Goal: Task Accomplishment & Management: Manage account settings

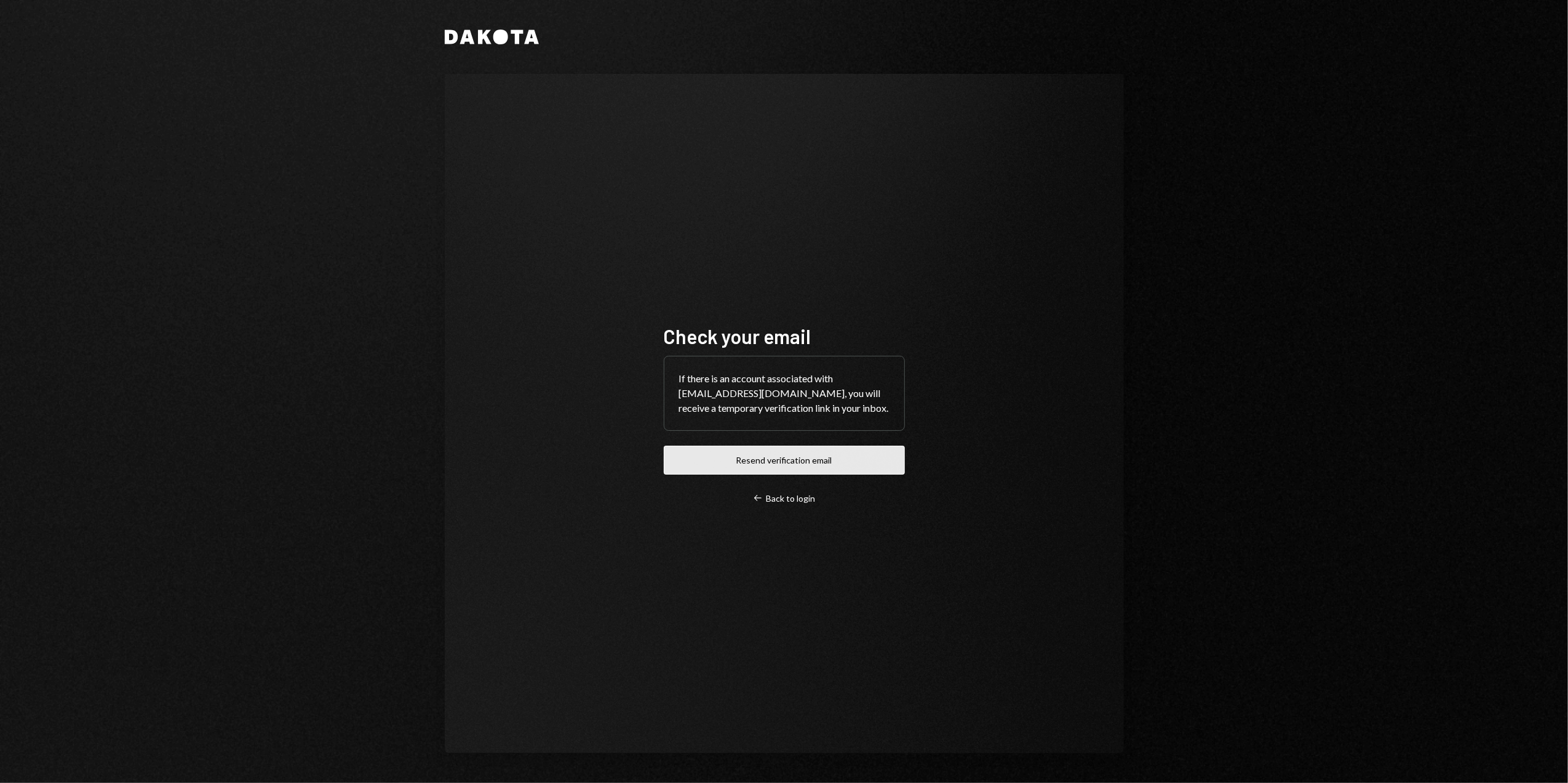
drag, startPoint x: 812, startPoint y: 465, endPoint x: 804, endPoint y: 464, distance: 8.1
click at [812, 465] on button "Resend verification email" at bounding box center [784, 460] width 242 height 28
click at [584, 262] on div "Check your email If there is an account associated with desterhuysen@leeward.ky…" at bounding box center [784, 413] width 679 height 679
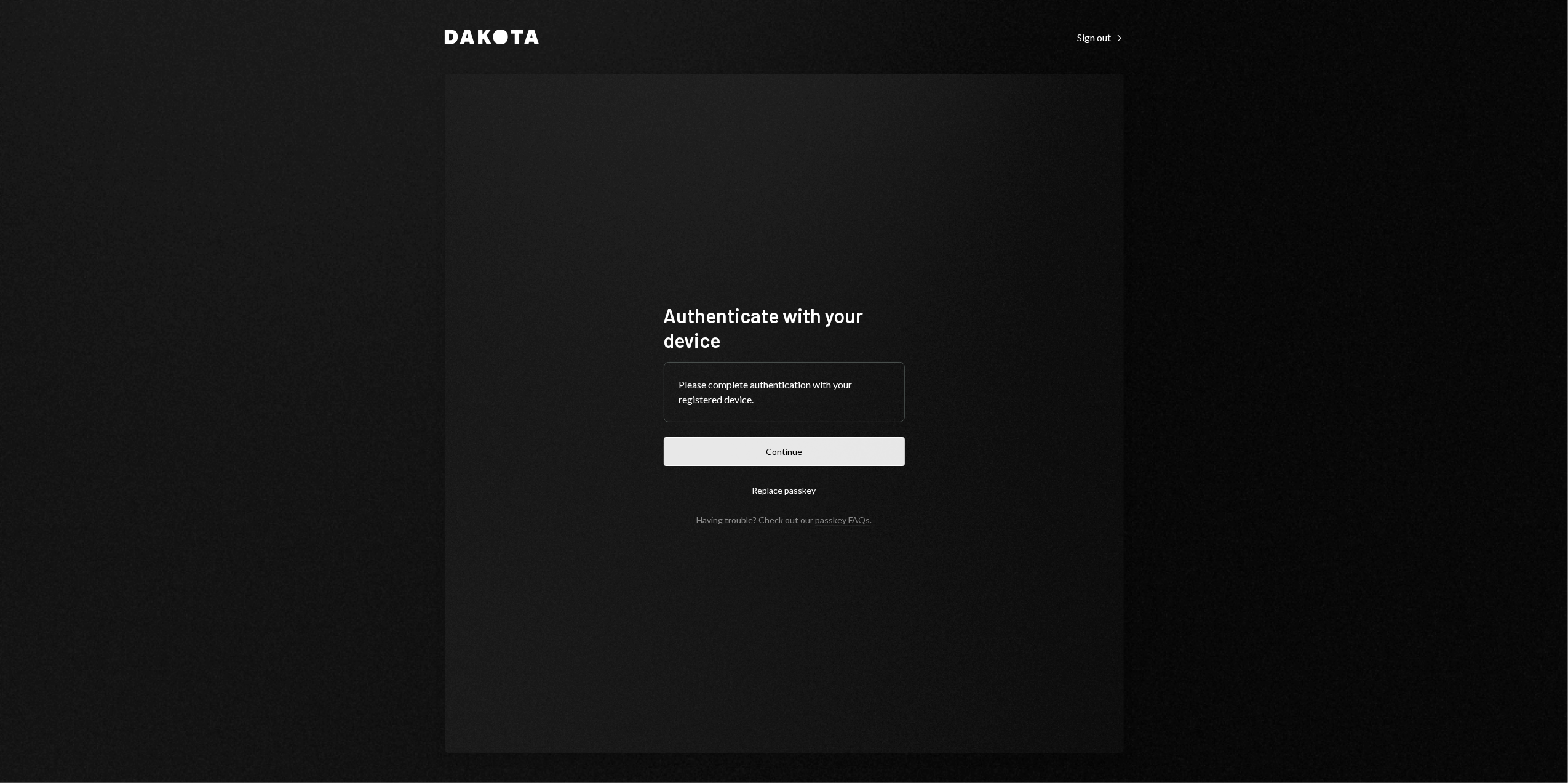
click at [773, 457] on button "Continue" at bounding box center [784, 451] width 242 height 28
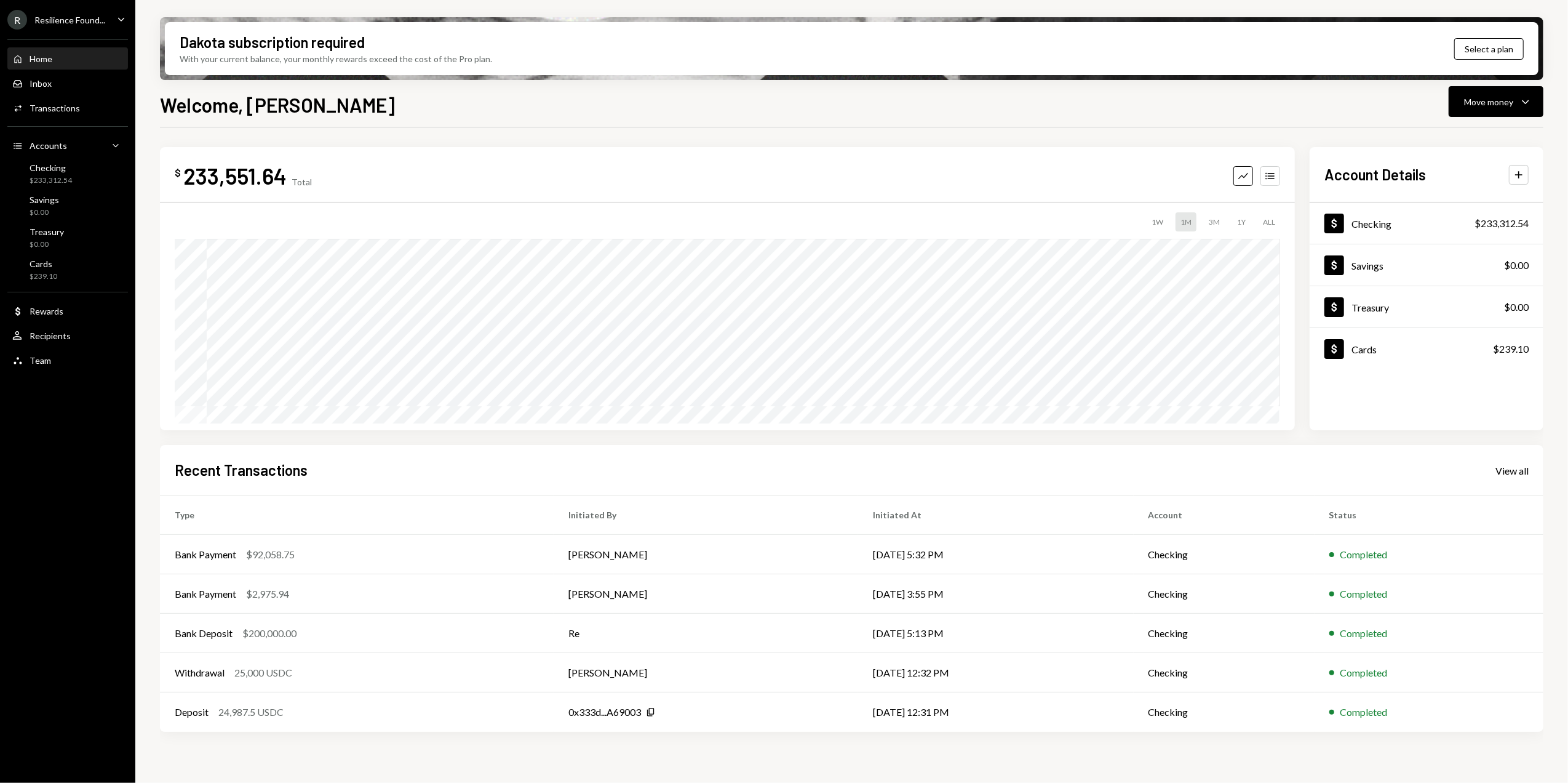
click at [94, 10] on div "R Resilience Found..." at bounding box center [56, 19] width 97 height 19
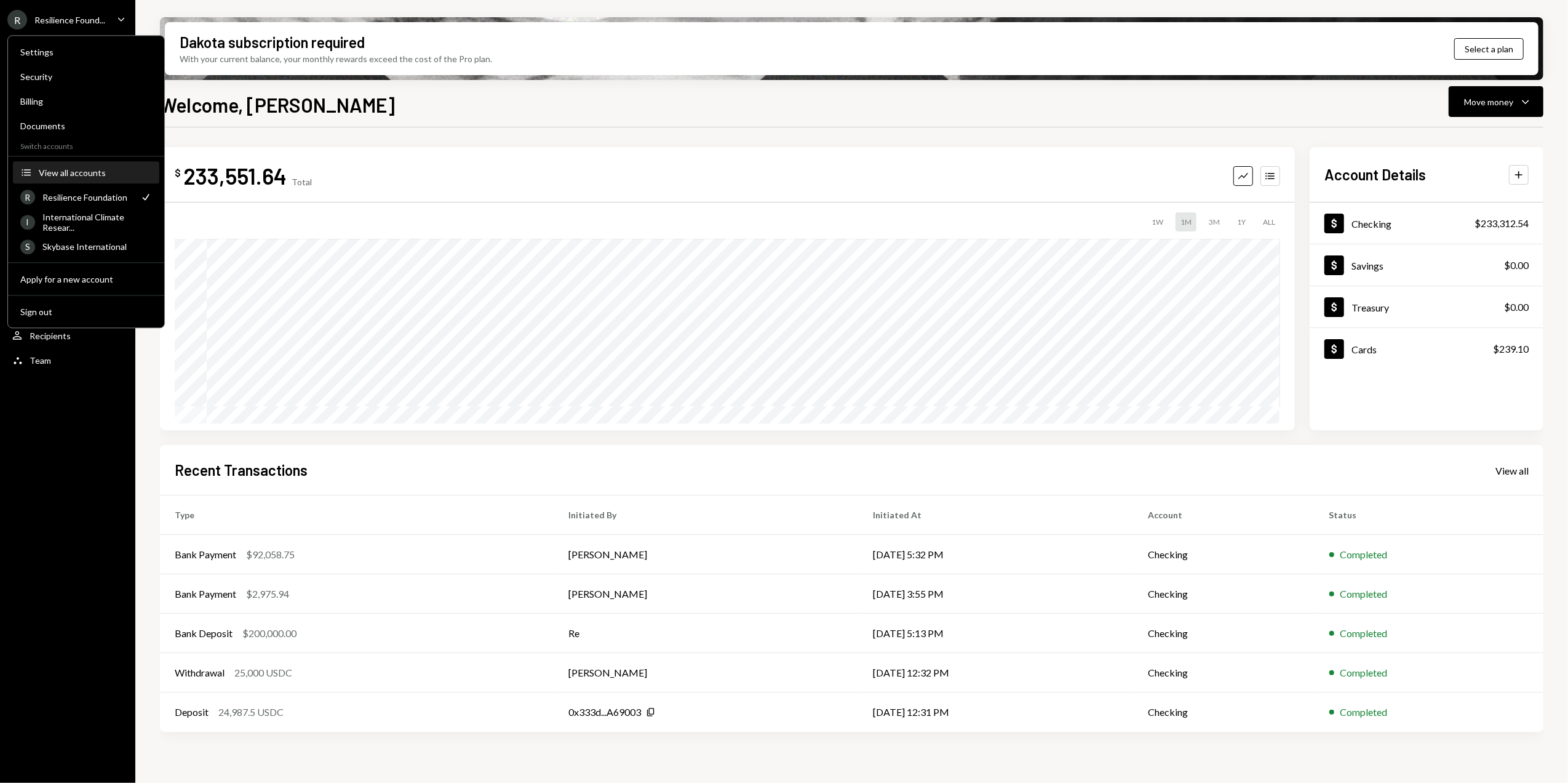
click at [83, 174] on div "View all accounts" at bounding box center [95, 172] width 113 height 10
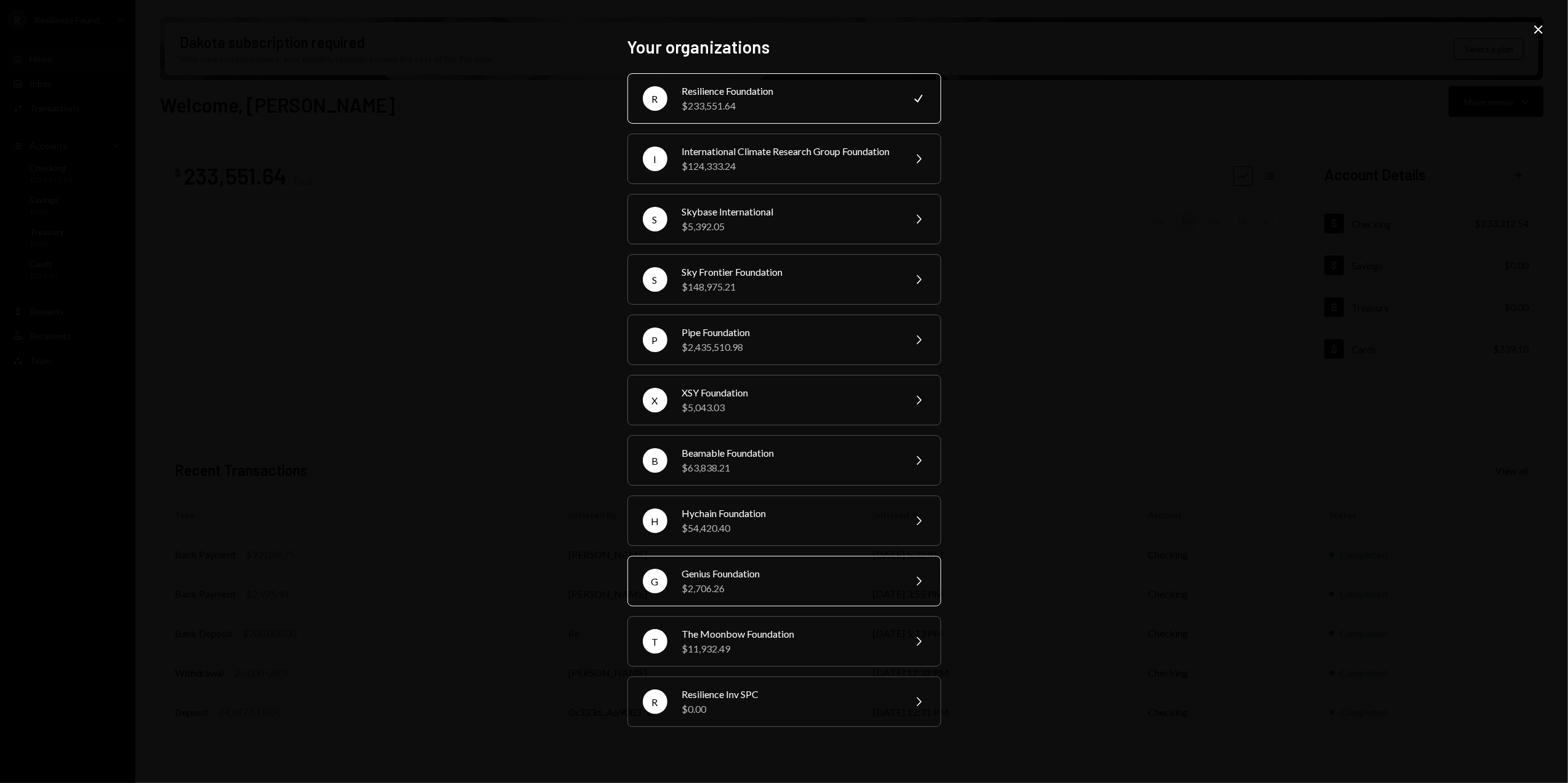
click at [739, 592] on div "$2,706.26" at bounding box center [789, 588] width 214 height 15
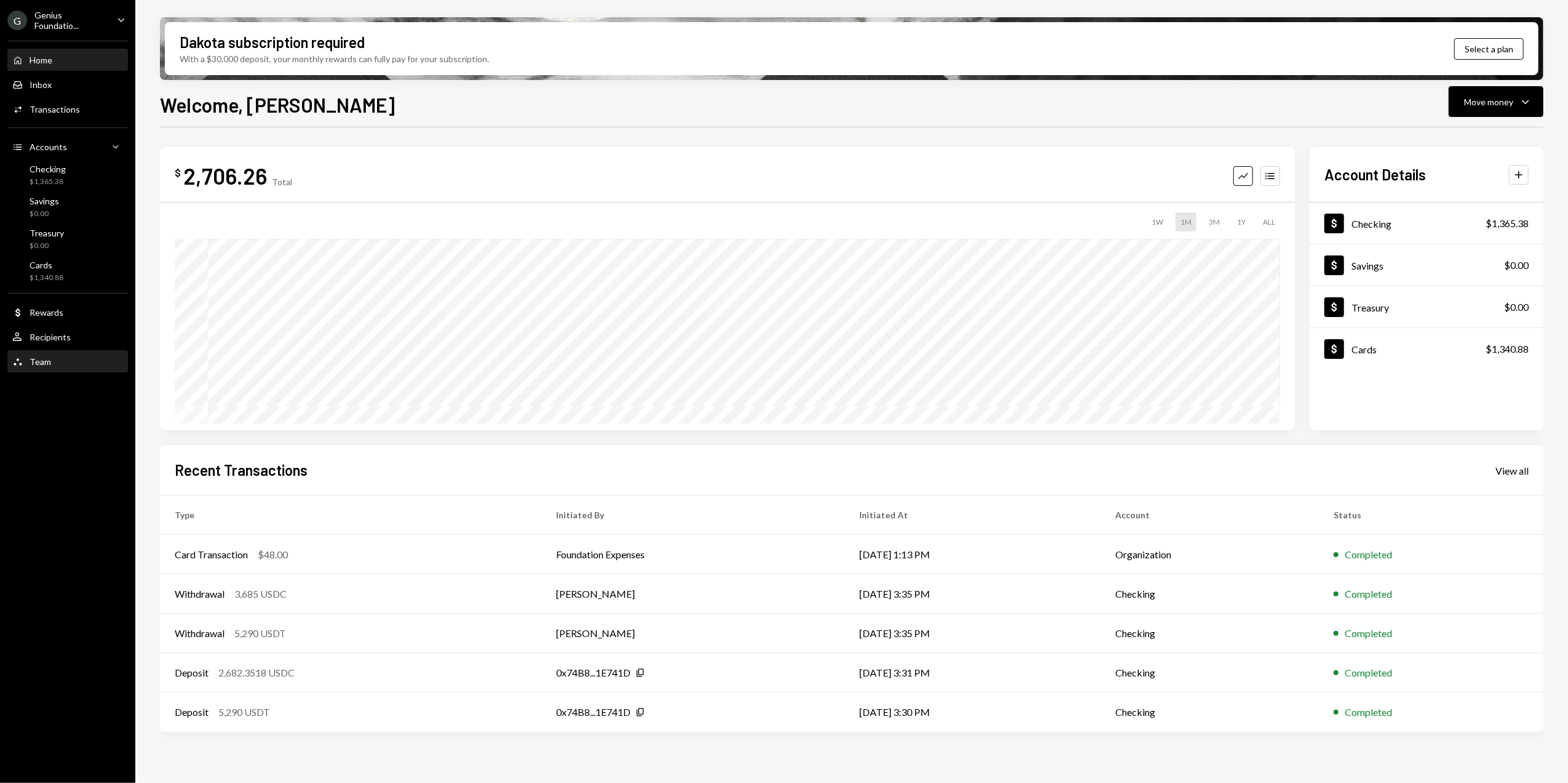
click at [40, 360] on div "Team" at bounding box center [39, 361] width 21 height 10
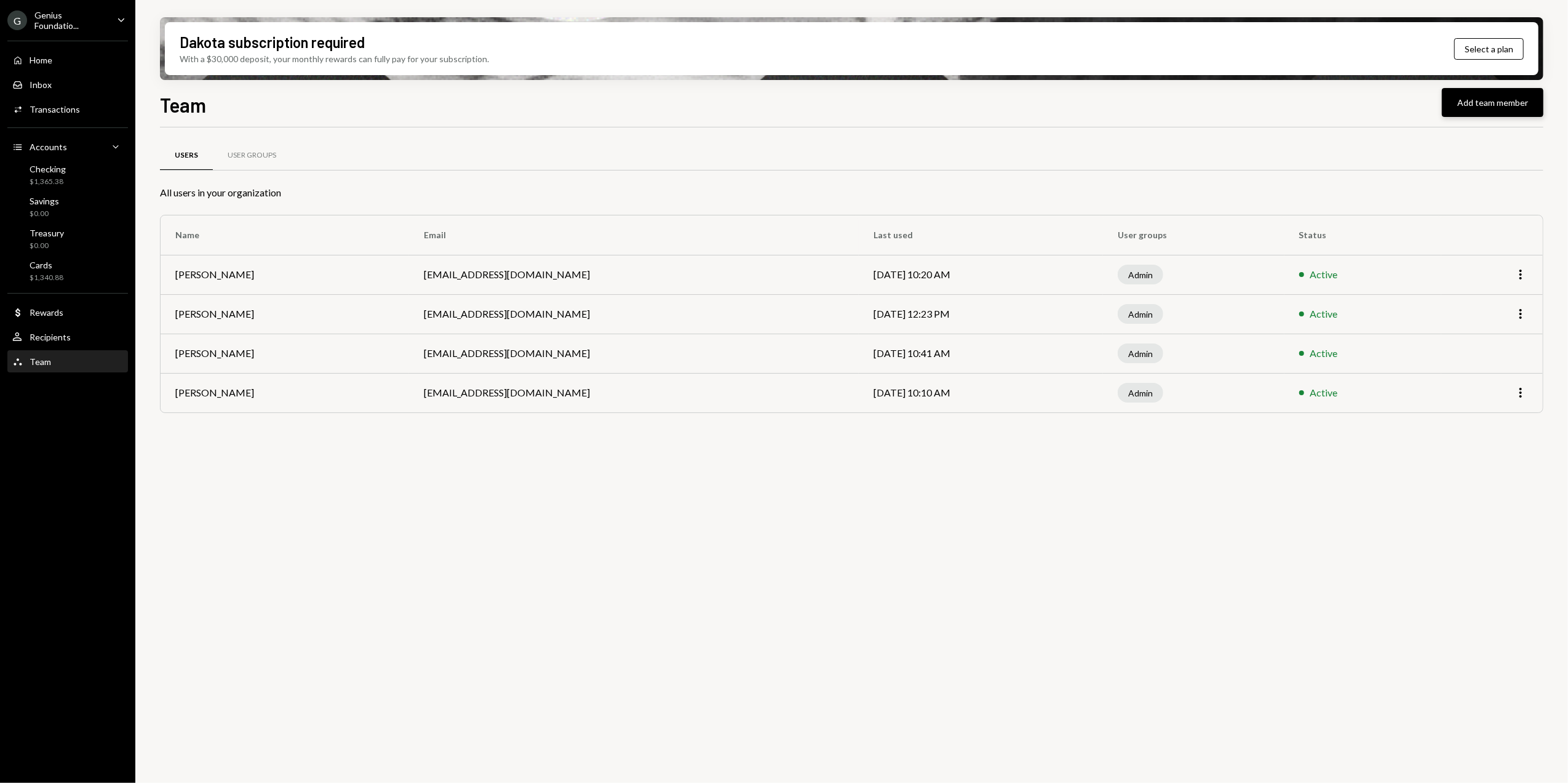
click at [1499, 107] on button "Add team member" at bounding box center [1493, 102] width 102 height 28
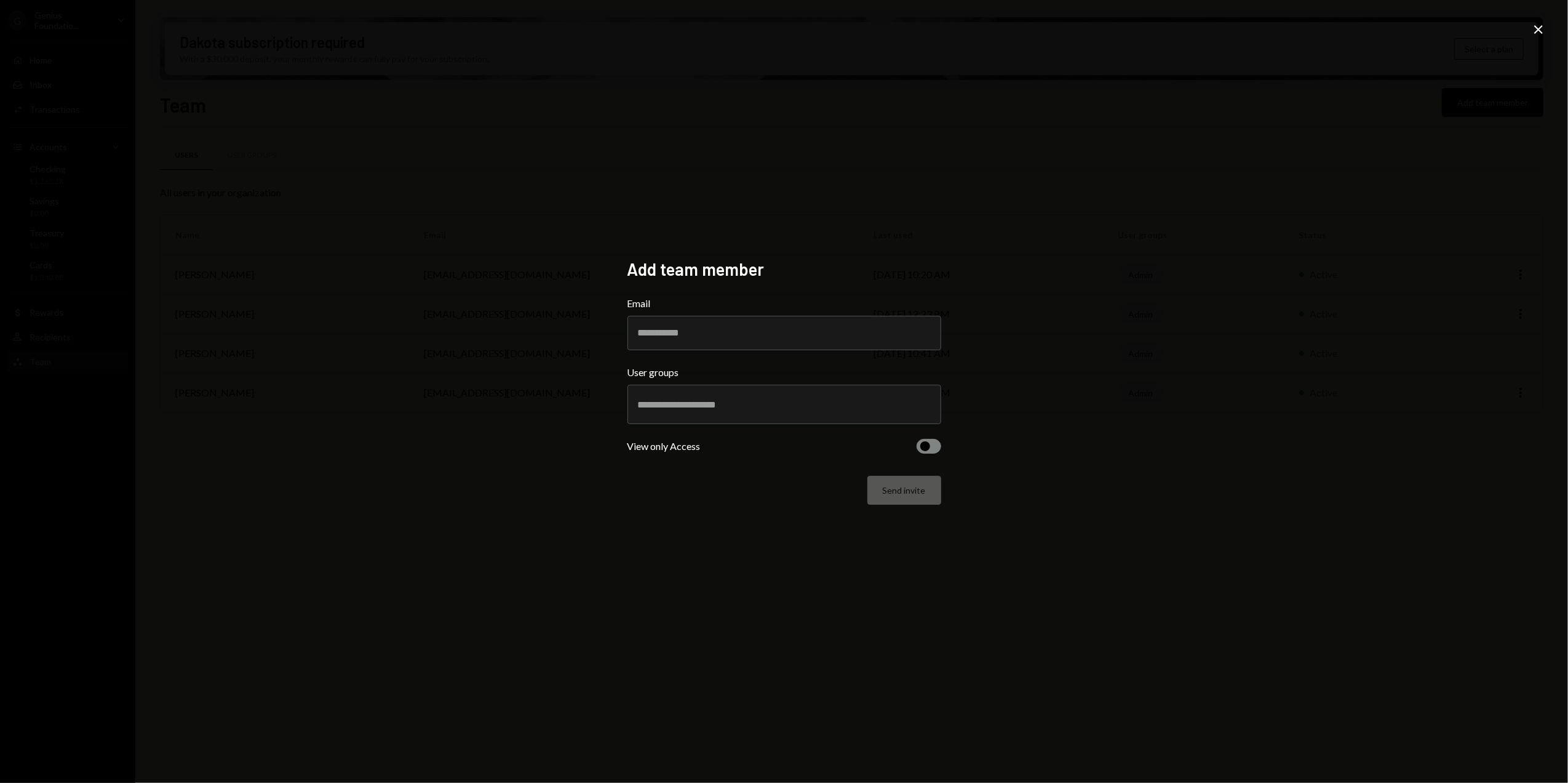
click at [1534, 32] on icon "Close" at bounding box center [1539, 29] width 15 height 15
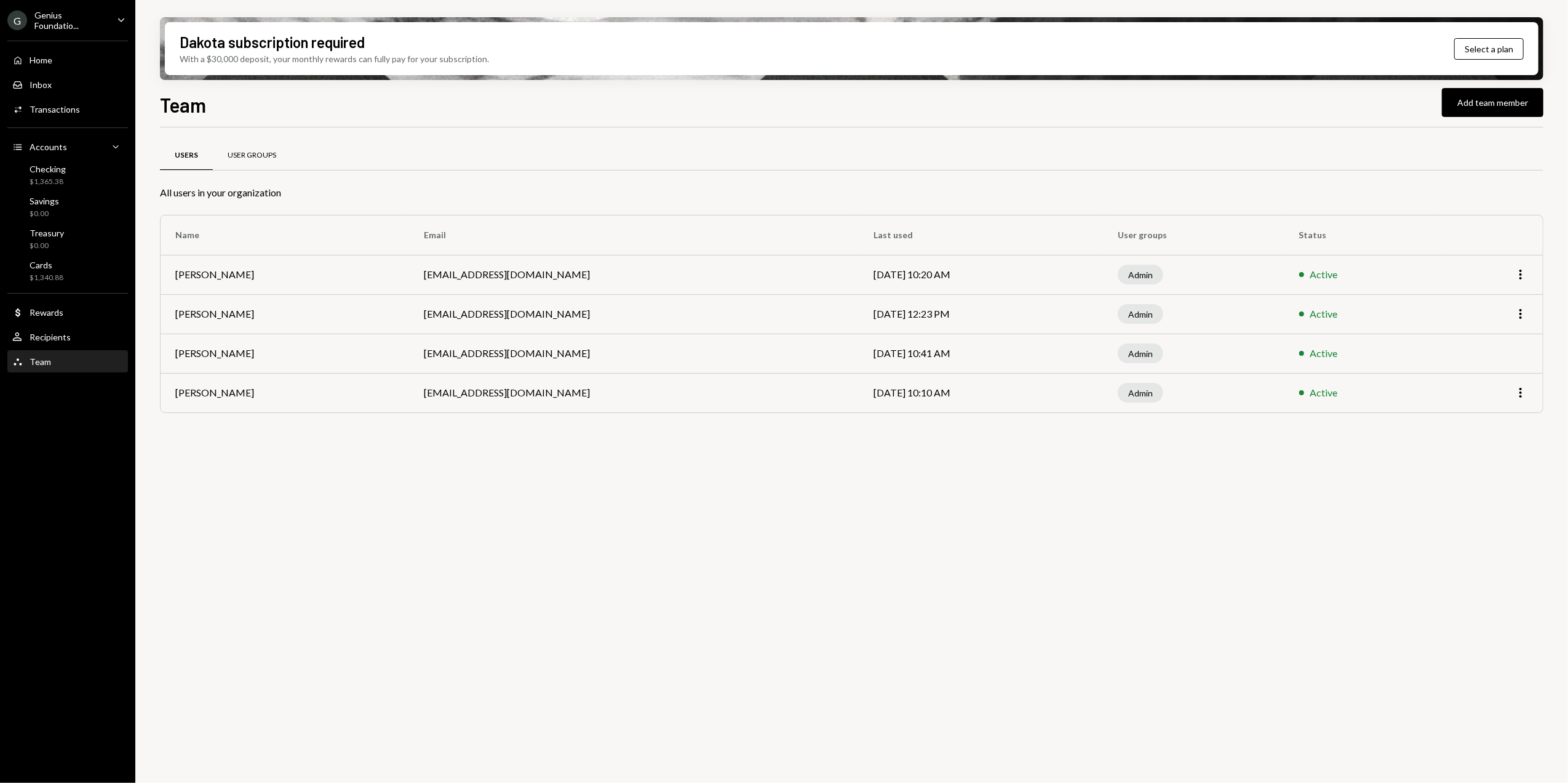
click at [265, 146] on div "User Groups" at bounding box center [252, 155] width 78 height 29
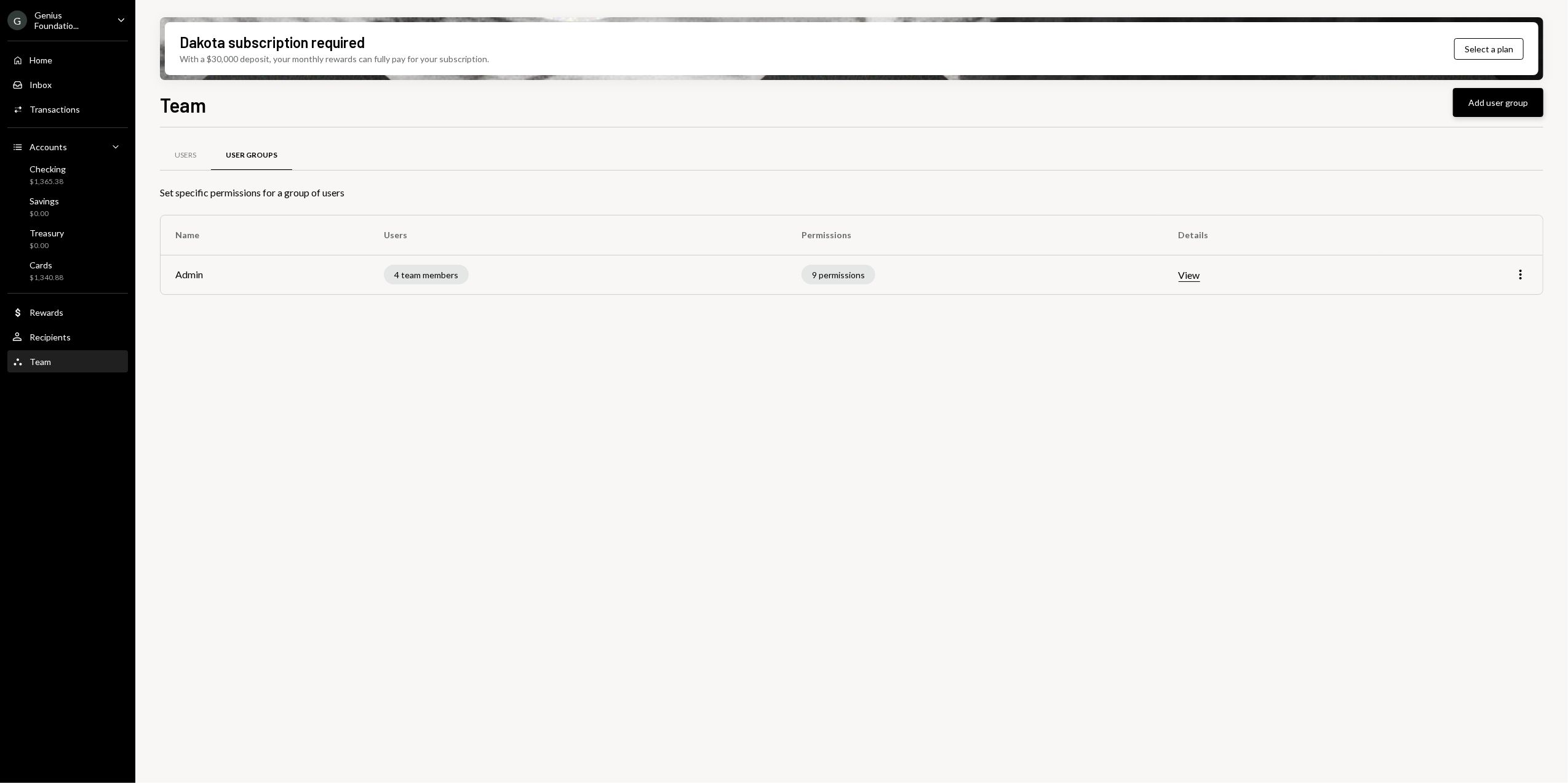
click at [1512, 97] on button "Add user group" at bounding box center [1498, 102] width 90 height 28
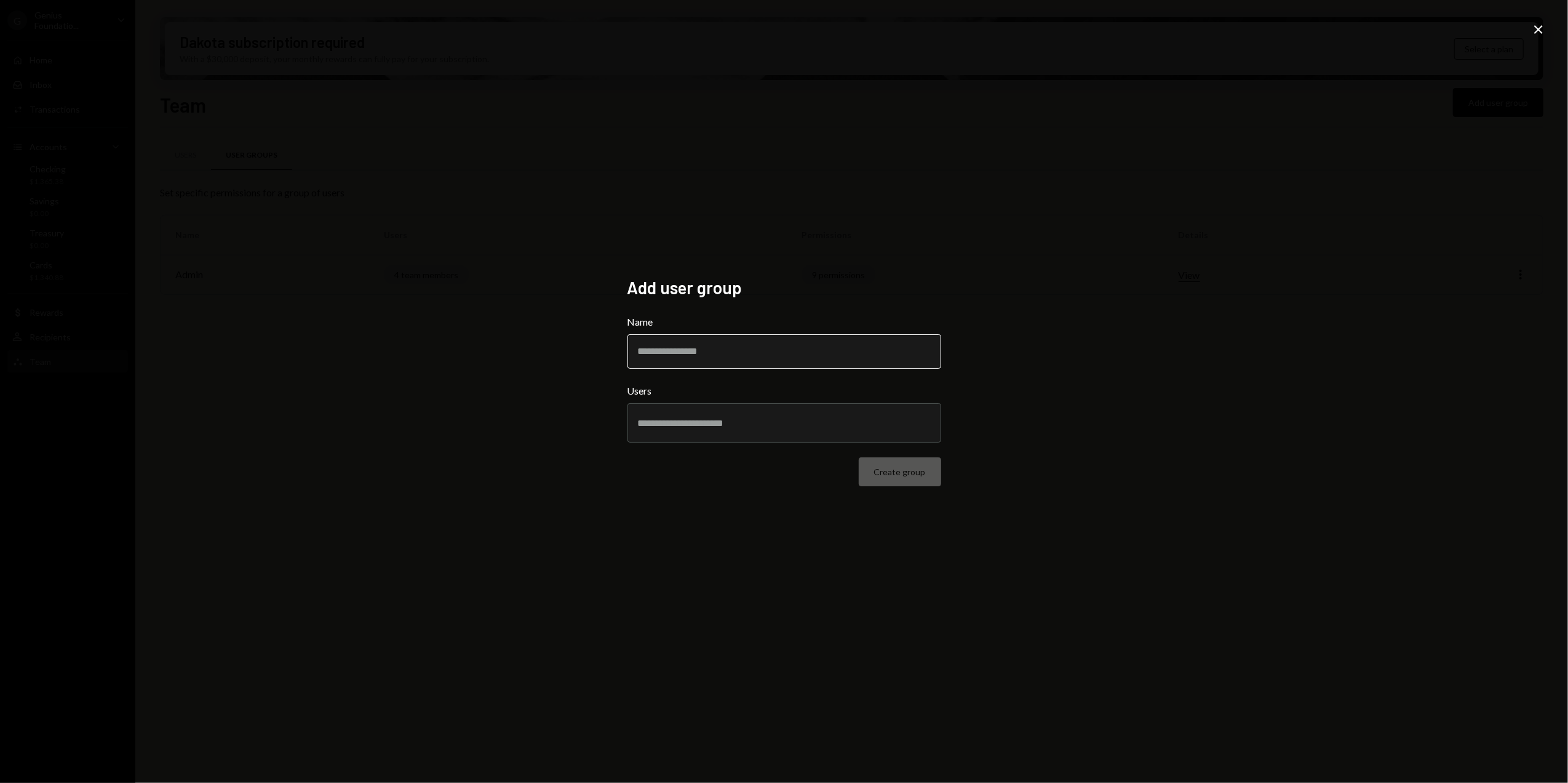
click at [674, 347] on input "Name" at bounding box center [784, 352] width 314 height 35
type input "**********"
click at [717, 422] on input "text" at bounding box center [784, 423] width 293 height 11
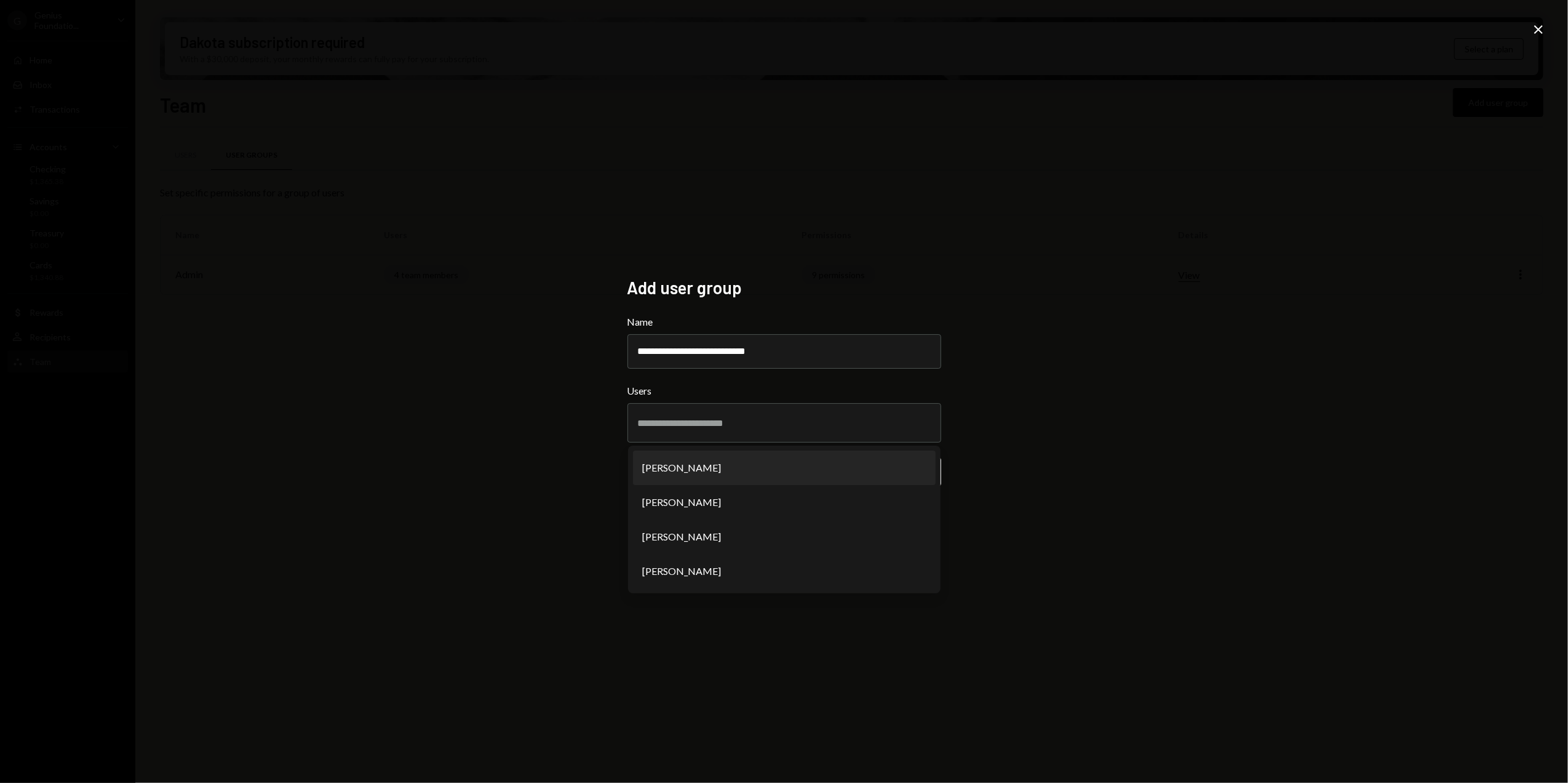
drag, startPoint x: 479, startPoint y: 493, endPoint x: 798, endPoint y: 465, distance: 320.2
click at [479, 493] on div "**********" at bounding box center [784, 392] width 1568 height 783
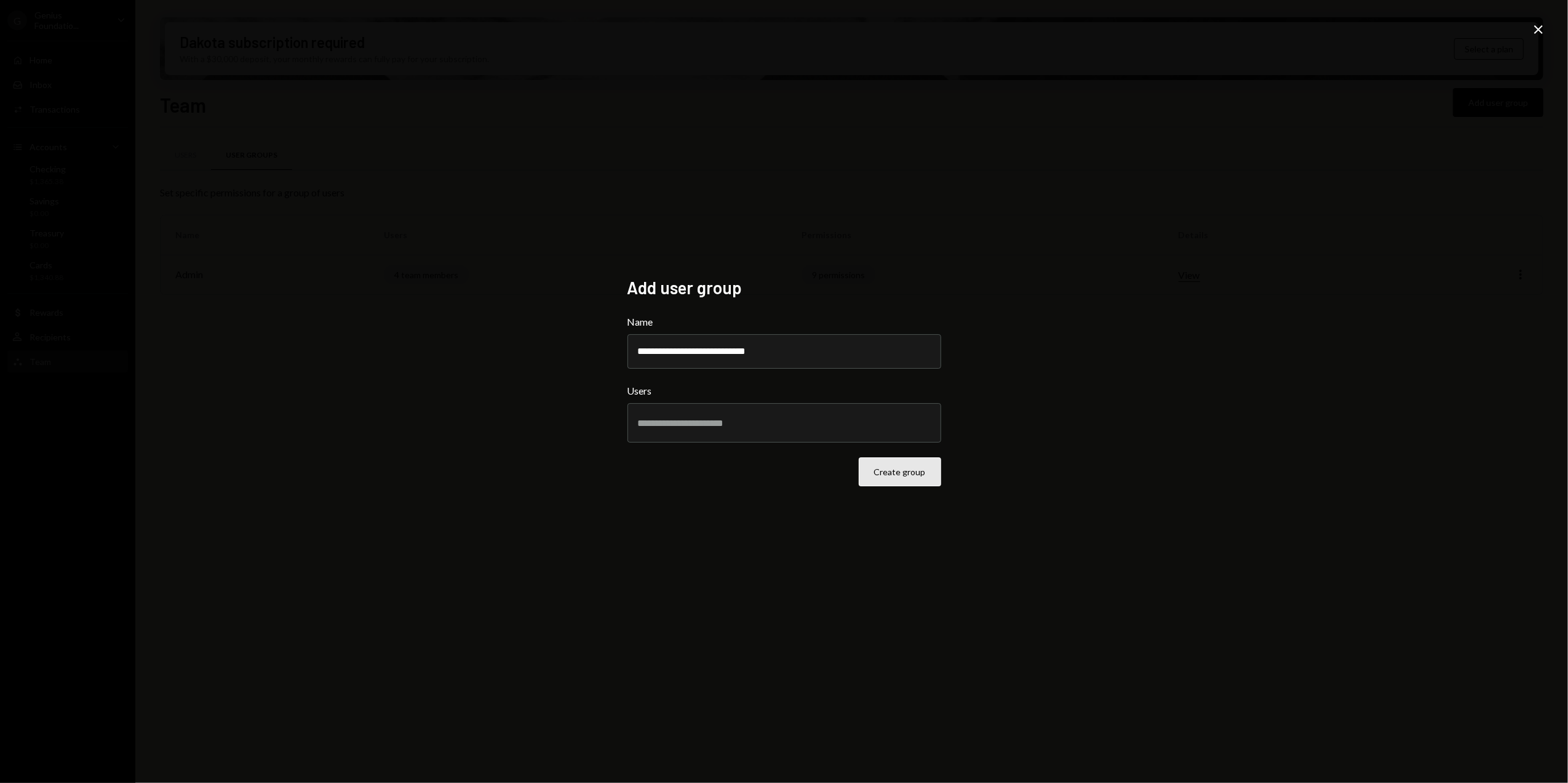
click at [904, 478] on button "Create group" at bounding box center [900, 471] width 83 height 28
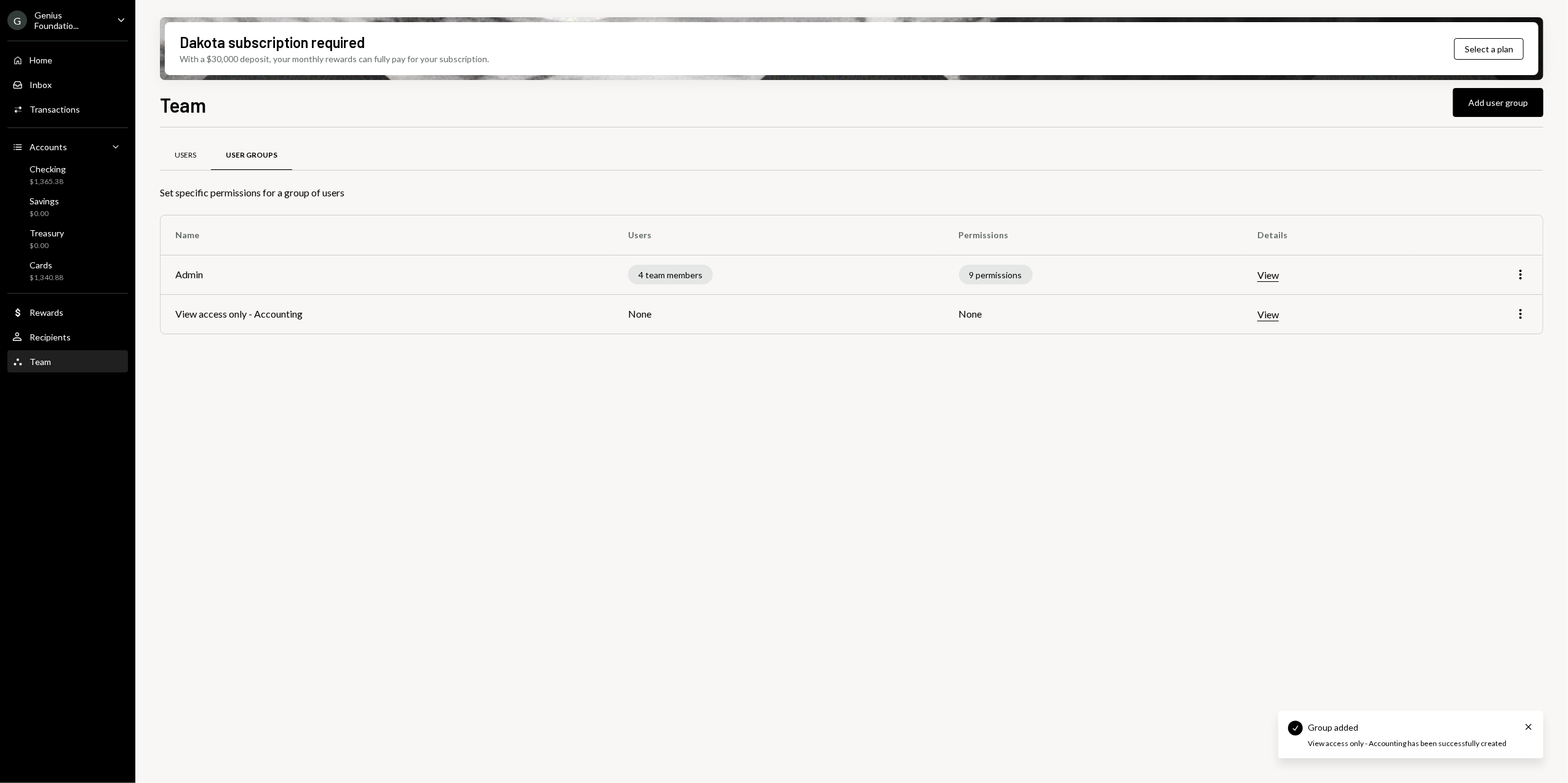
click at [193, 148] on div "Users" at bounding box center [186, 155] width 51 height 29
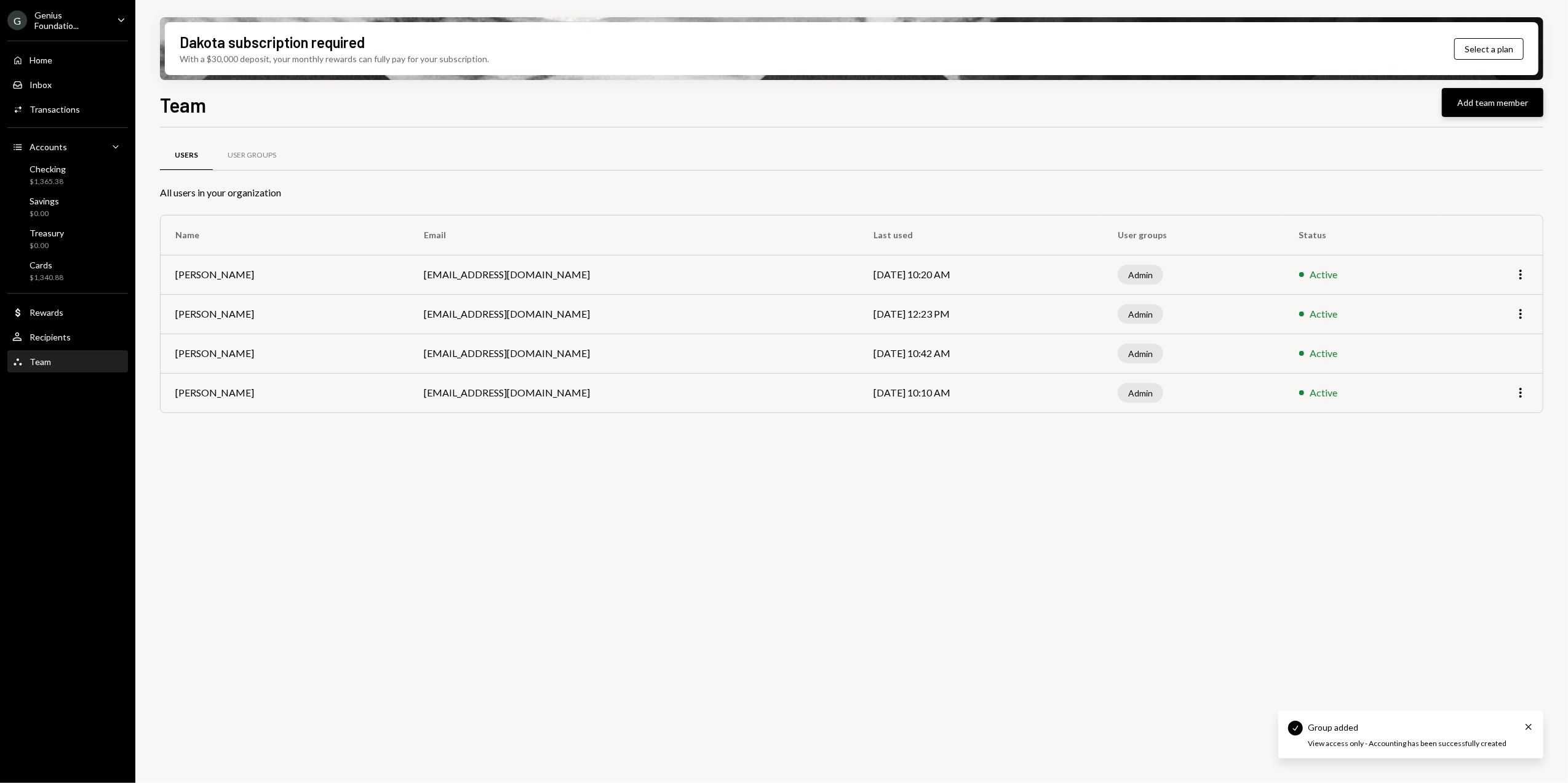
click at [1472, 109] on button "Add team member" at bounding box center [1493, 102] width 102 height 28
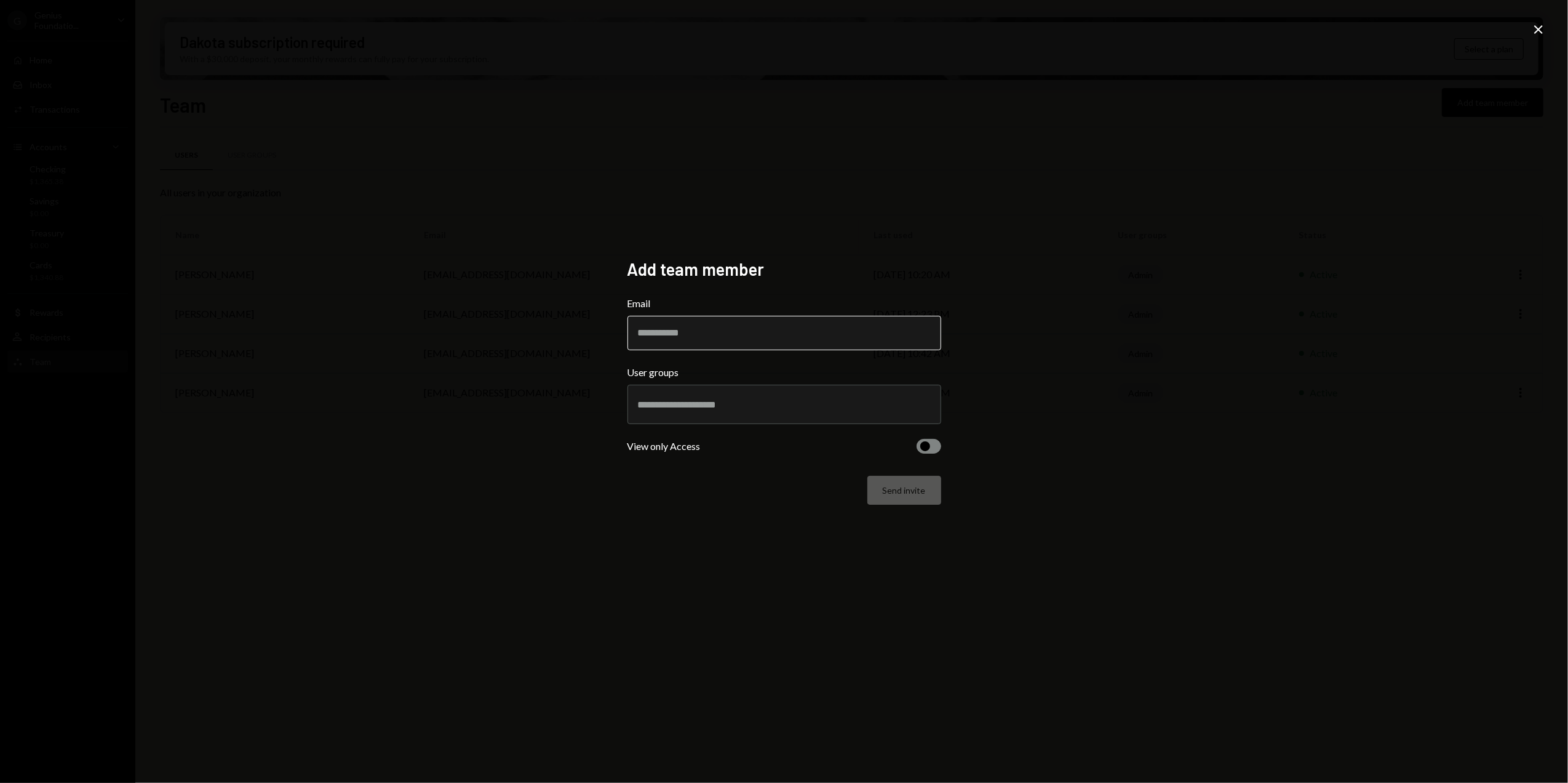
click at [690, 323] on input "Email" at bounding box center [784, 334] width 314 height 35
type input "**********"
click at [702, 409] on input "text" at bounding box center [784, 404] width 293 height 11
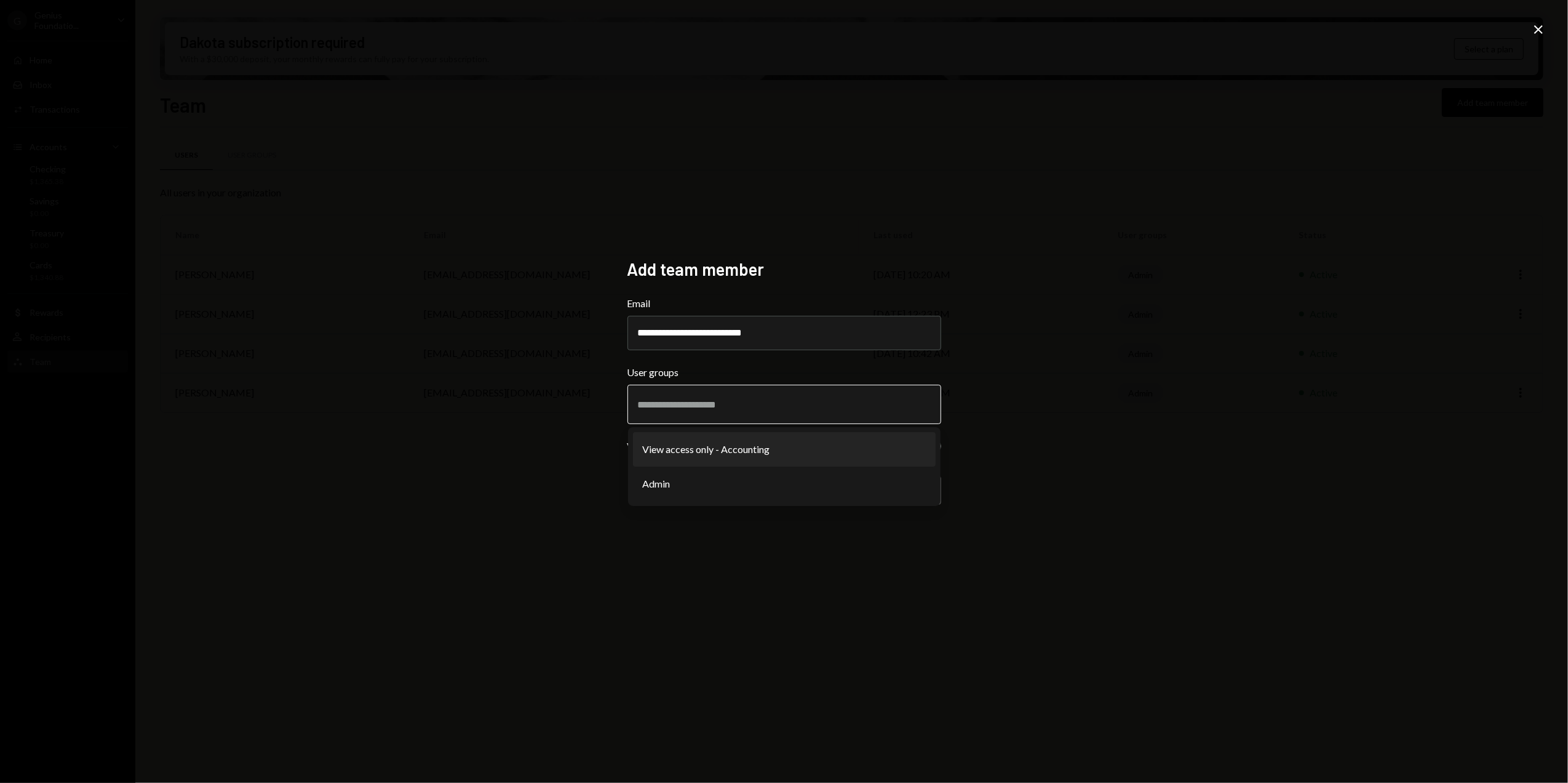
click at [695, 446] on li "View access only - Accounting" at bounding box center [784, 449] width 303 height 35
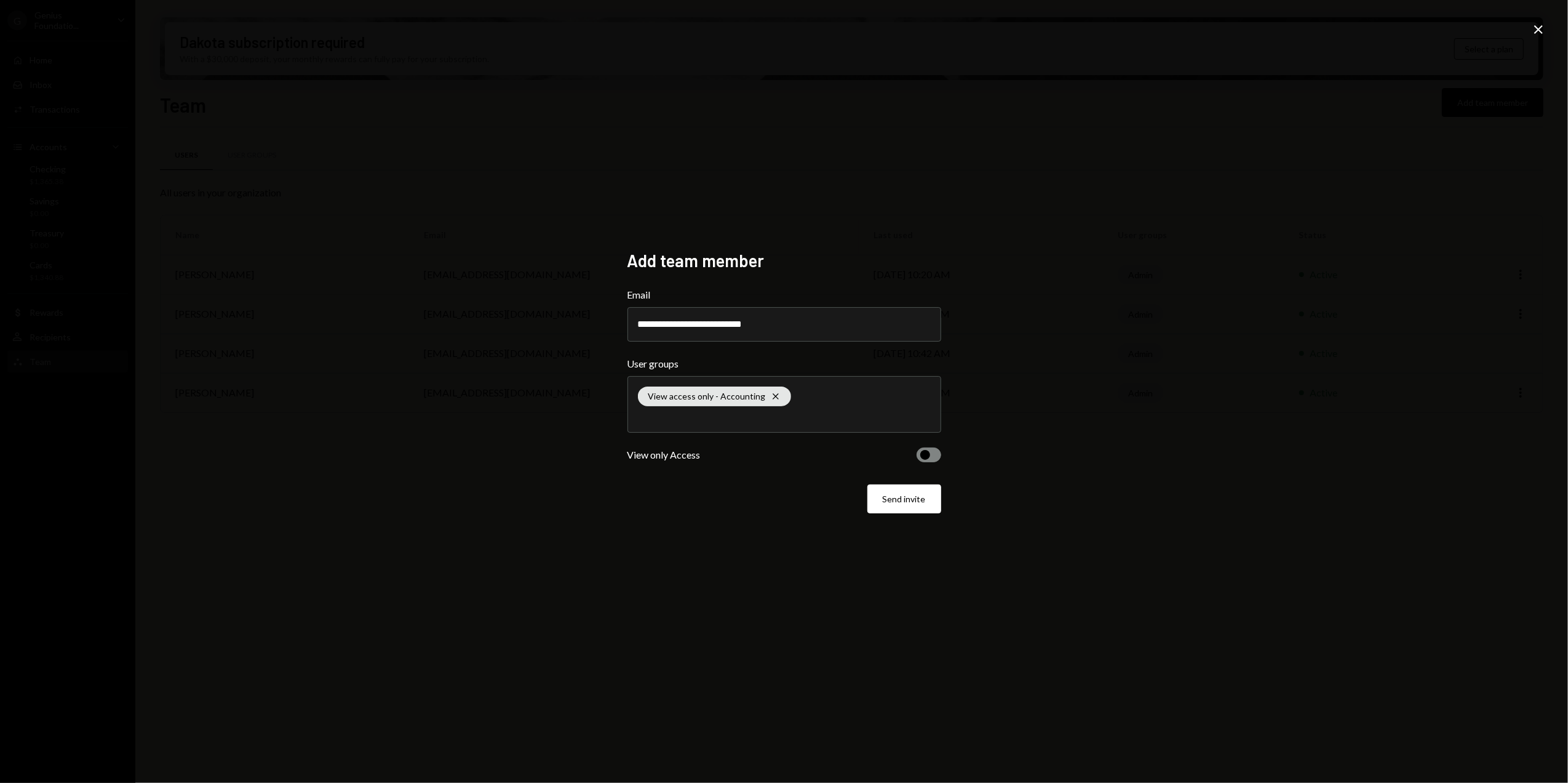
click at [924, 457] on span "button" at bounding box center [925, 455] width 10 height 10
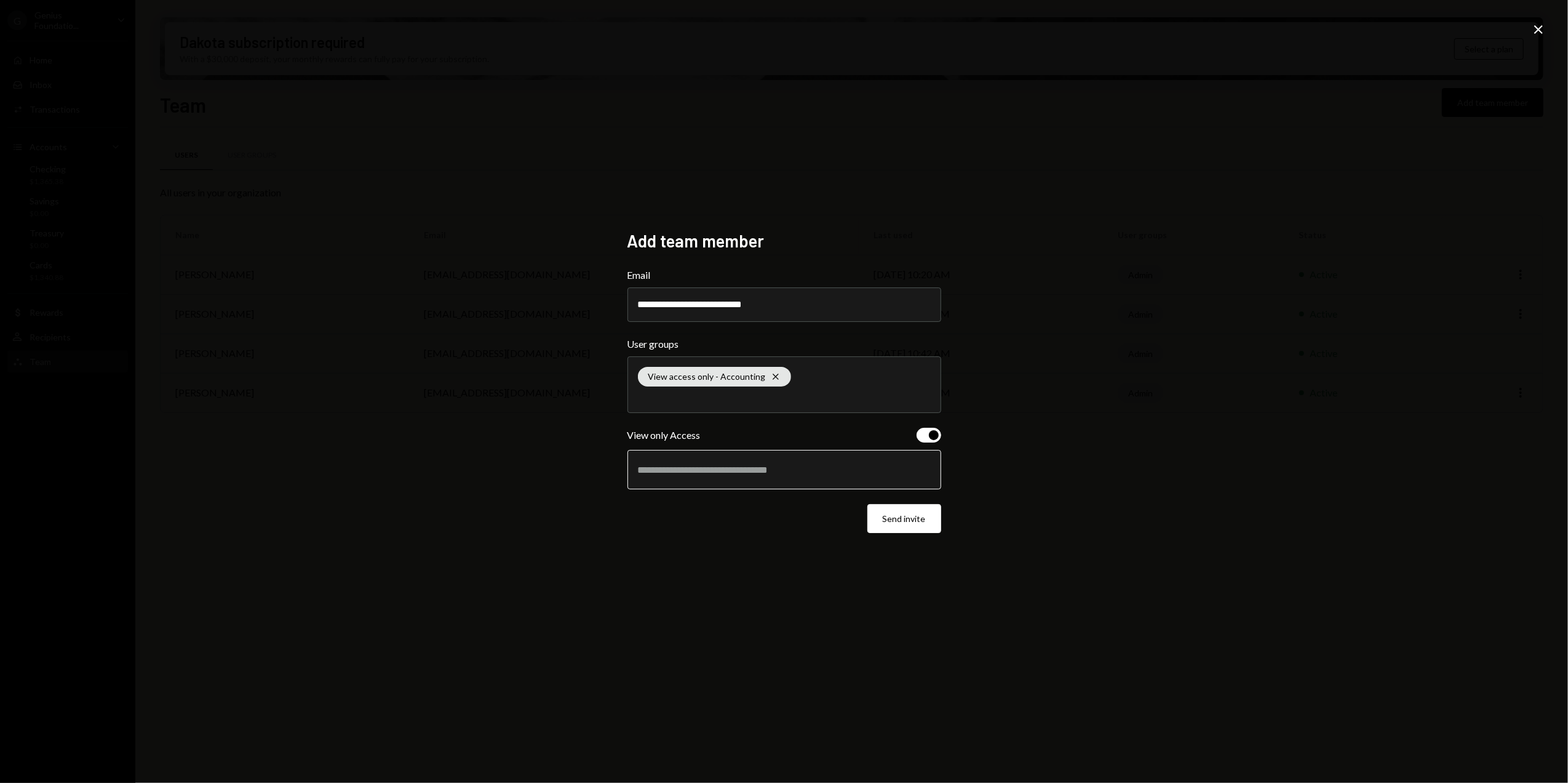
click at [707, 469] on input "text" at bounding box center [784, 470] width 293 height 11
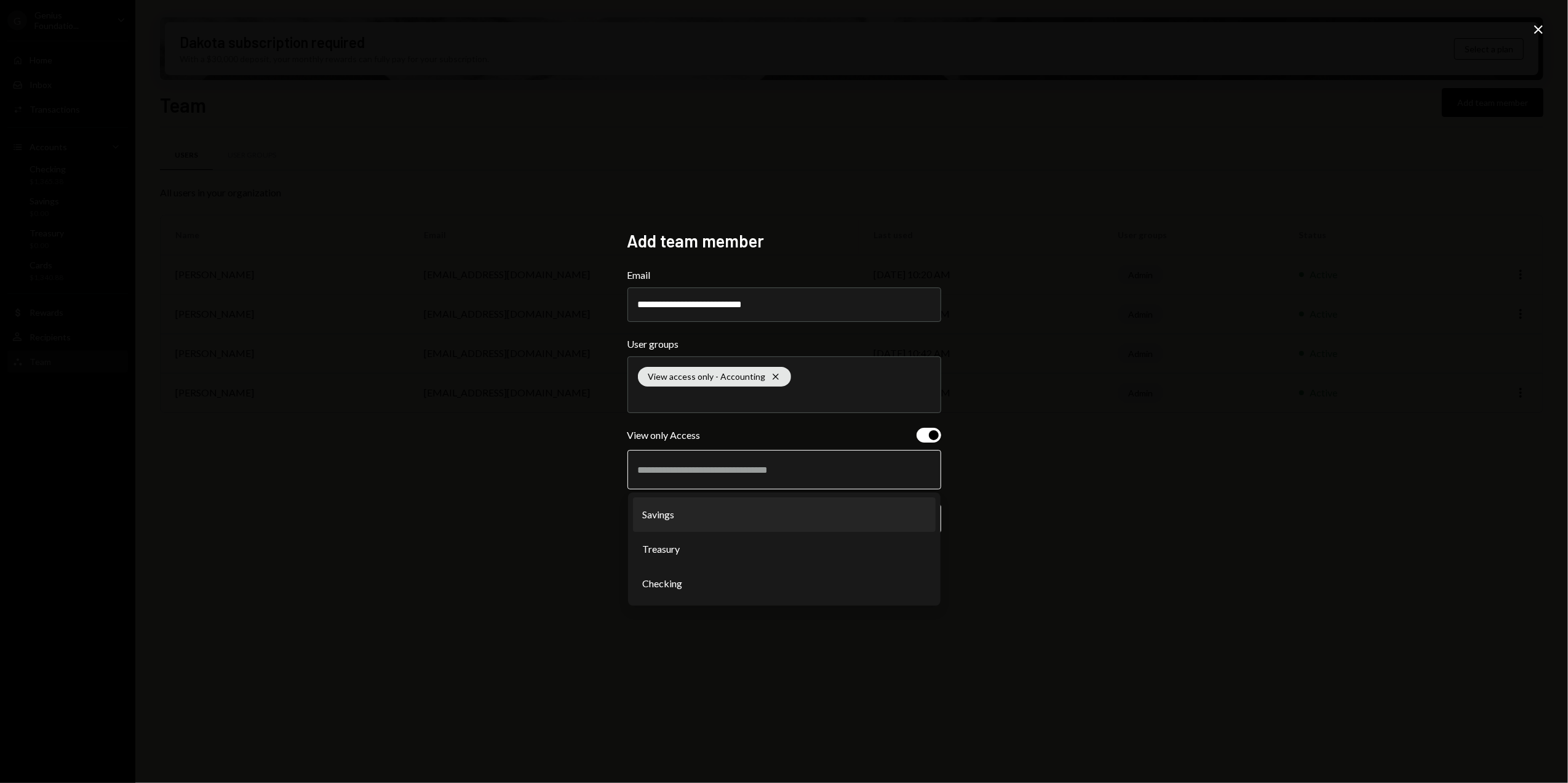
click at [686, 517] on li "Savings" at bounding box center [784, 515] width 303 height 35
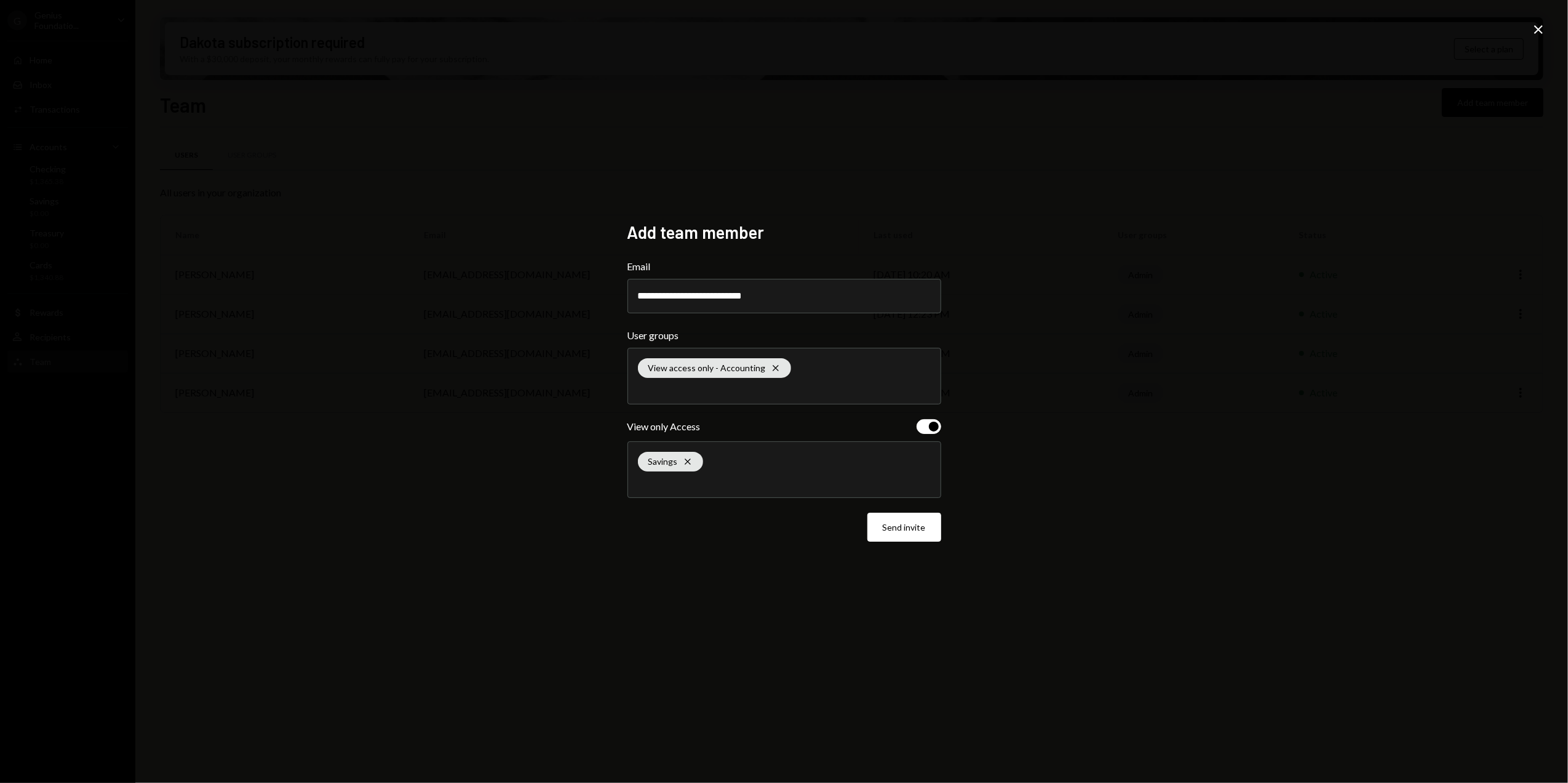
click at [731, 475] on div "Savings Cross" at bounding box center [784, 470] width 293 height 55
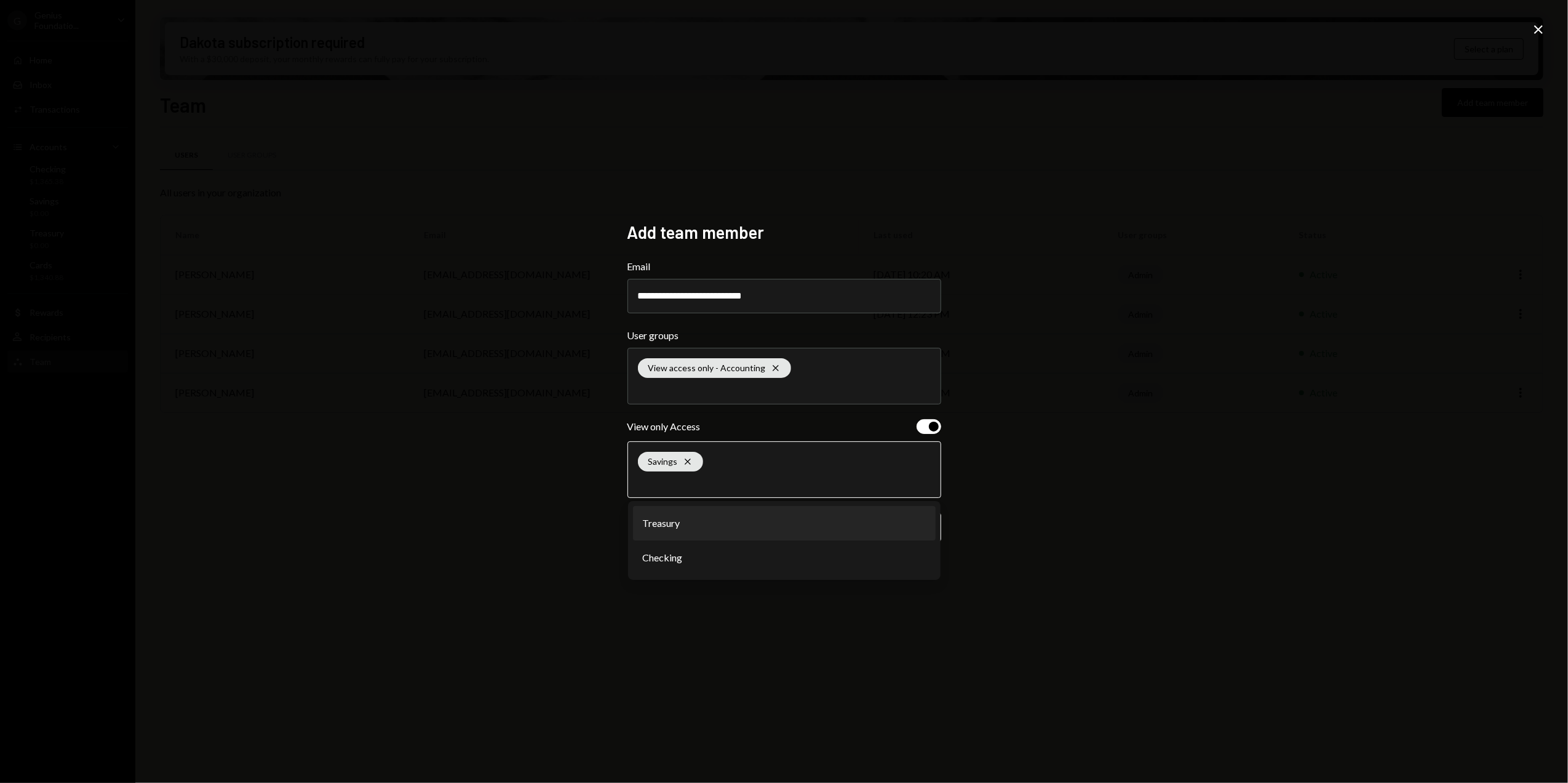
click at [703, 522] on li "Treasury" at bounding box center [784, 524] width 303 height 35
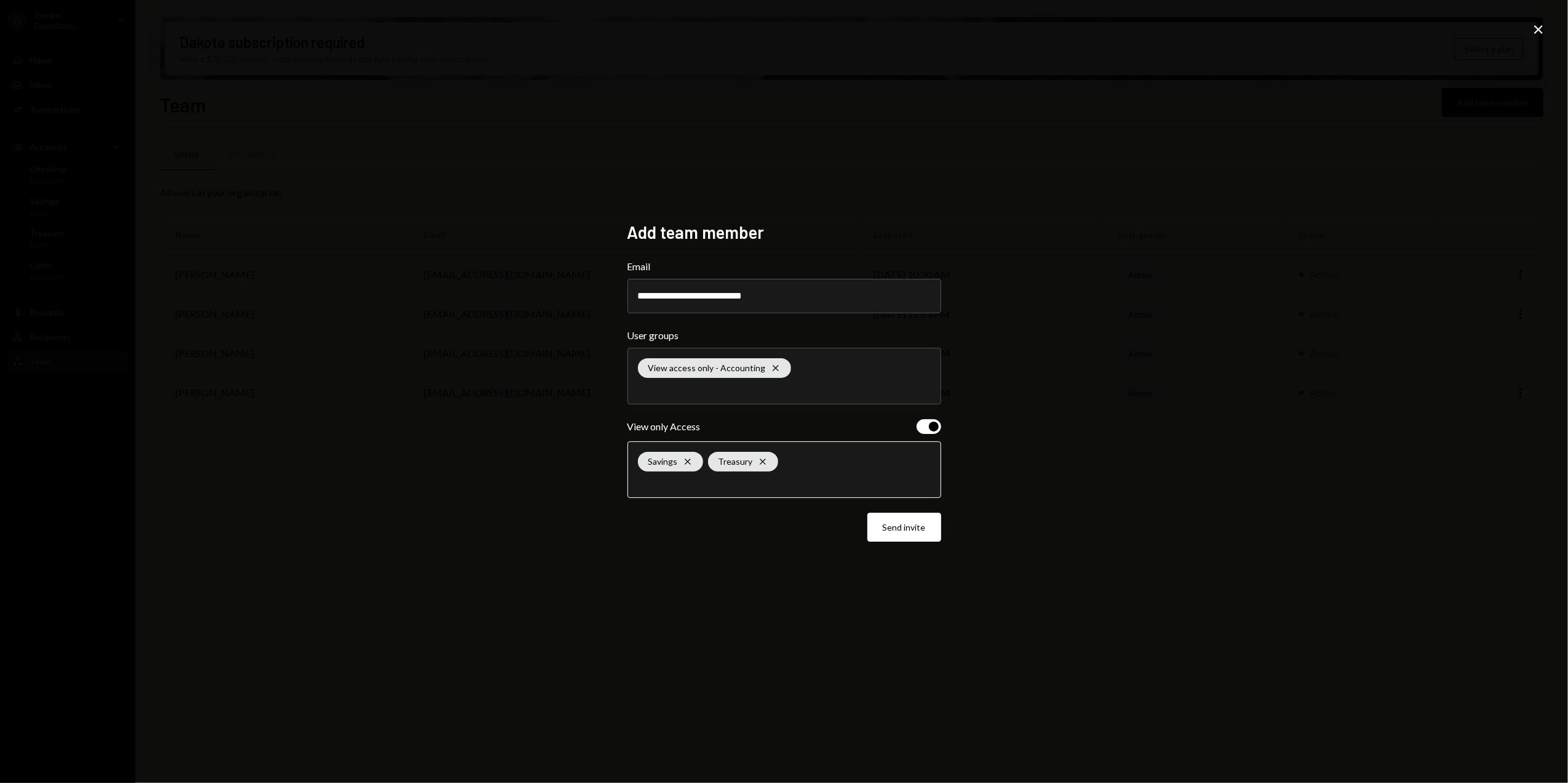
click at [737, 476] on input "text" at bounding box center [784, 482] width 293 height 11
click at [709, 533] on li "Checking" at bounding box center [784, 524] width 303 height 35
click at [722, 580] on div "**********" at bounding box center [784, 392] width 1568 height 783
click at [909, 534] on button "Send invite" at bounding box center [904, 527] width 73 height 28
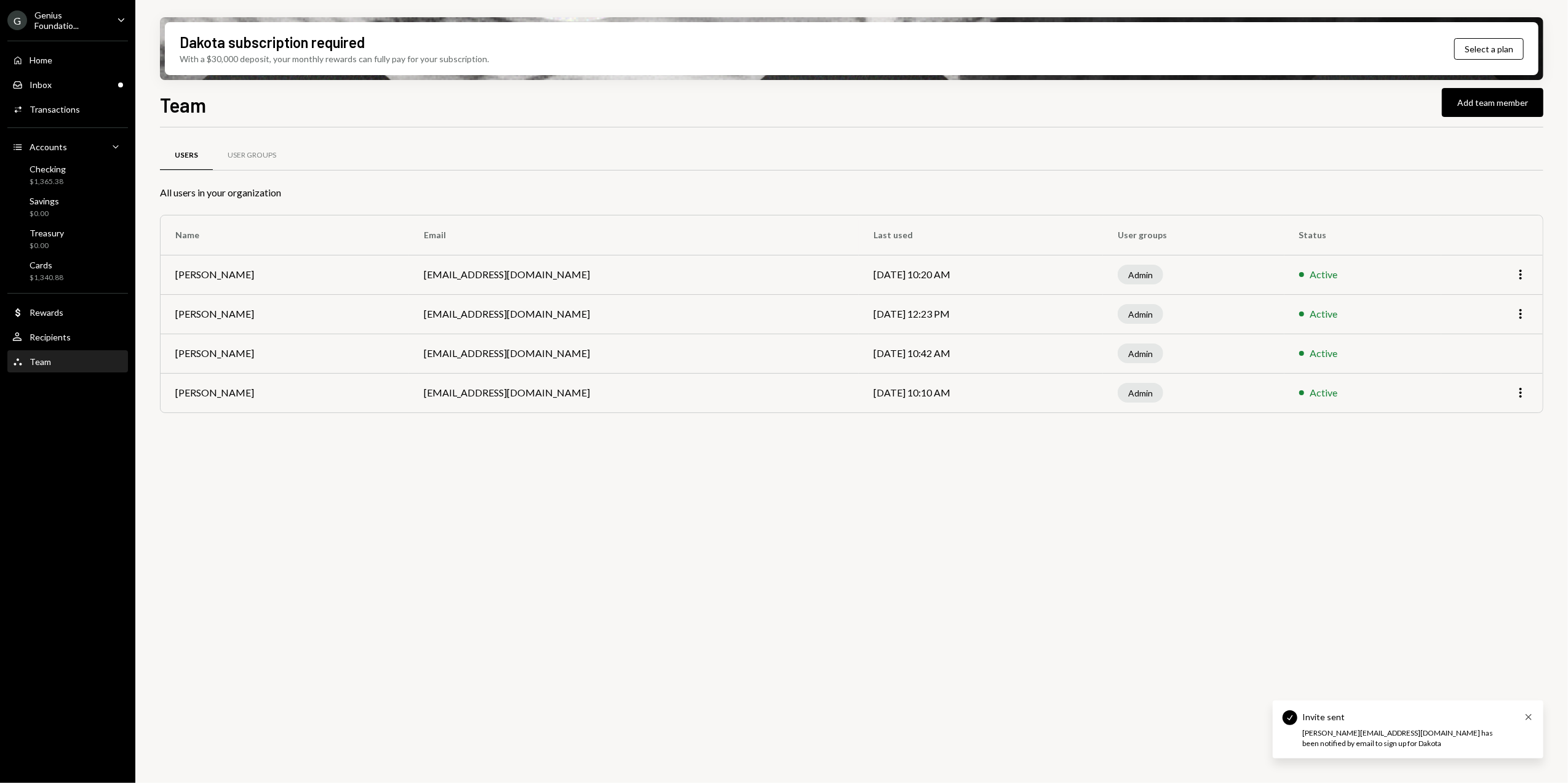
click at [1527, 717] on icon "Cross" at bounding box center [1529, 717] width 10 height 10
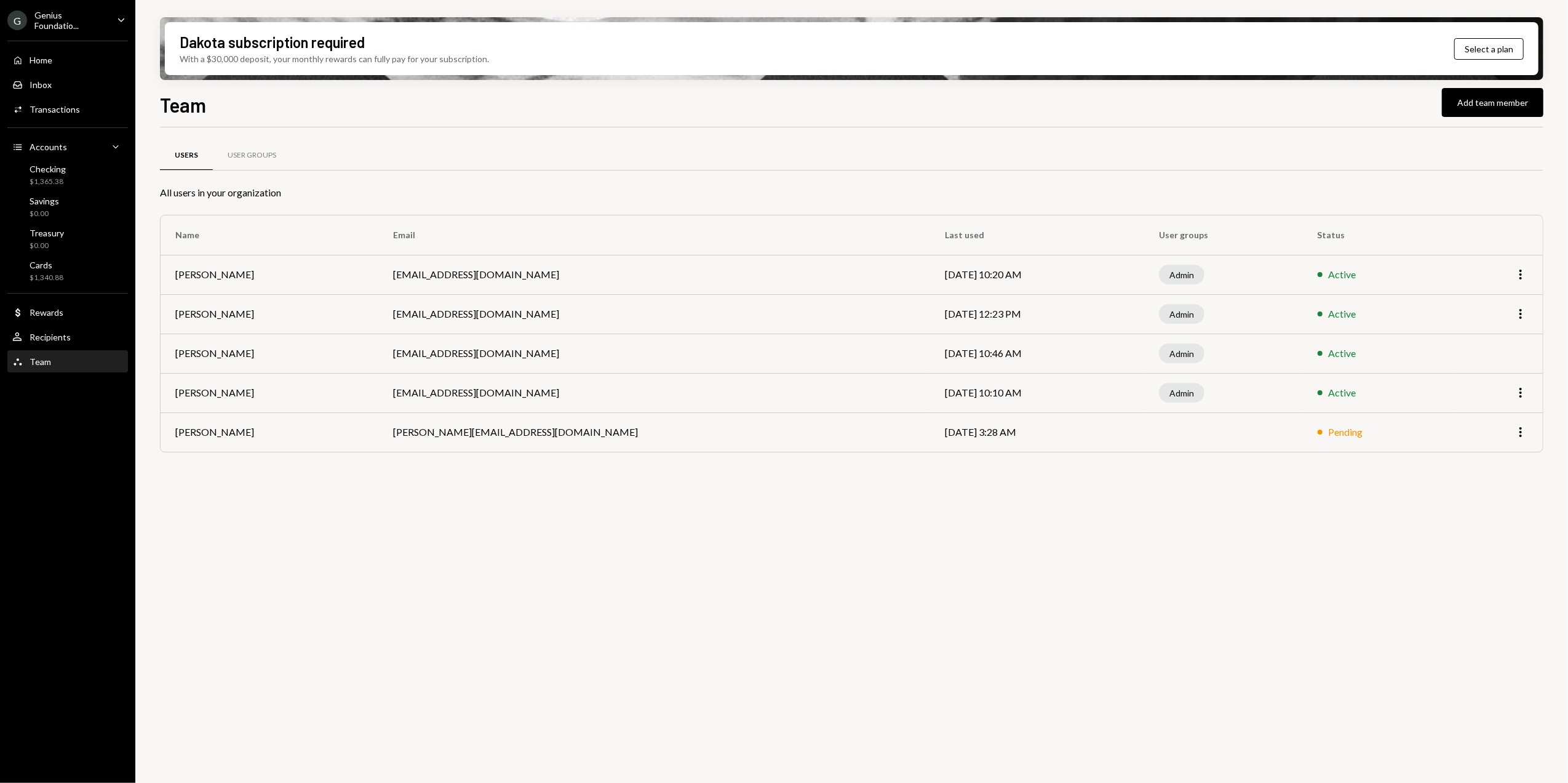
drag, startPoint x: 75, startPoint y: 22, endPoint x: 124, endPoint y: 25, distance: 49.1
click at [75, 22] on div "Genius Foundatio..." at bounding box center [71, 20] width 73 height 21
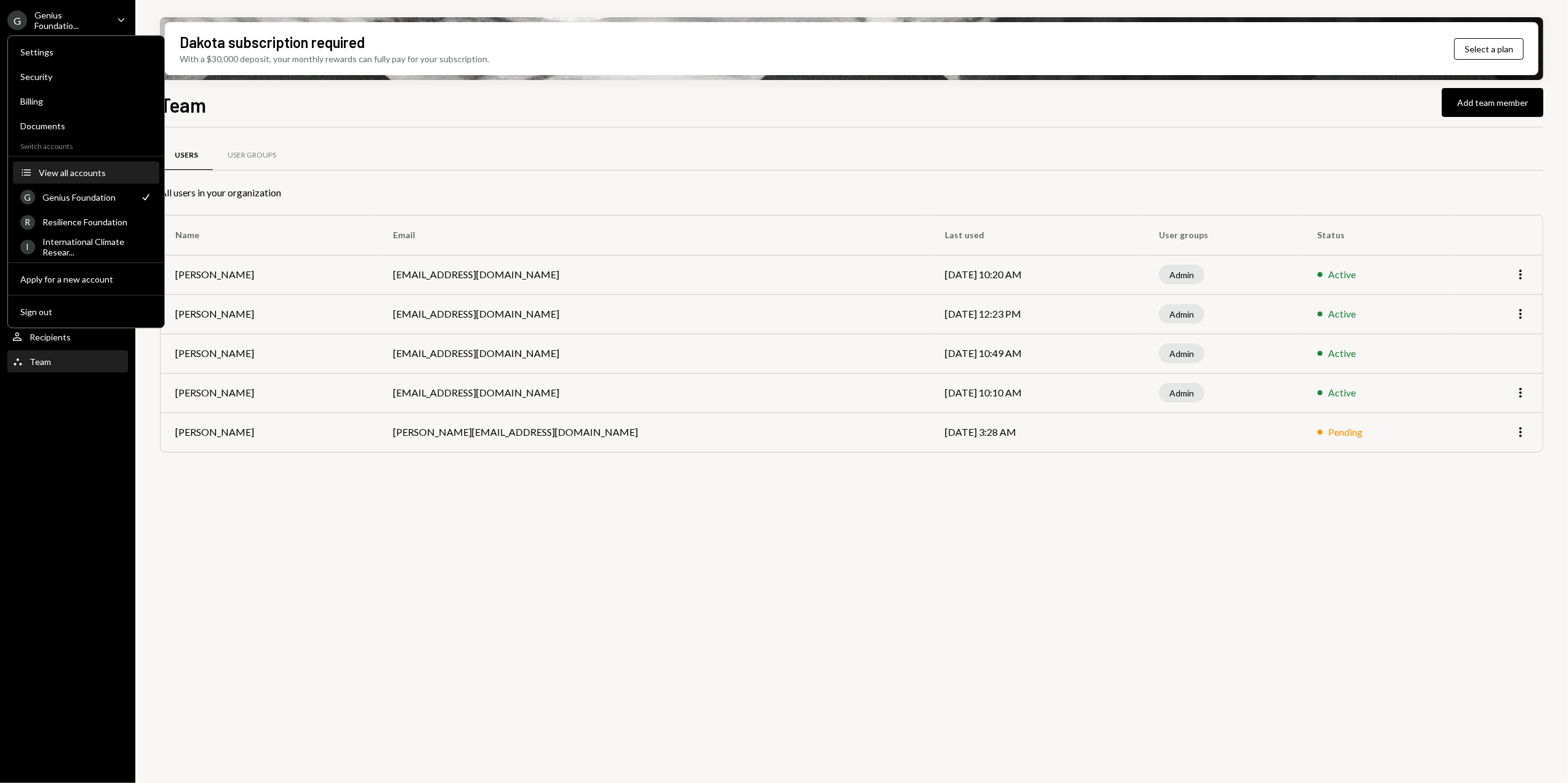
click at [92, 174] on div "View all accounts" at bounding box center [95, 172] width 113 height 10
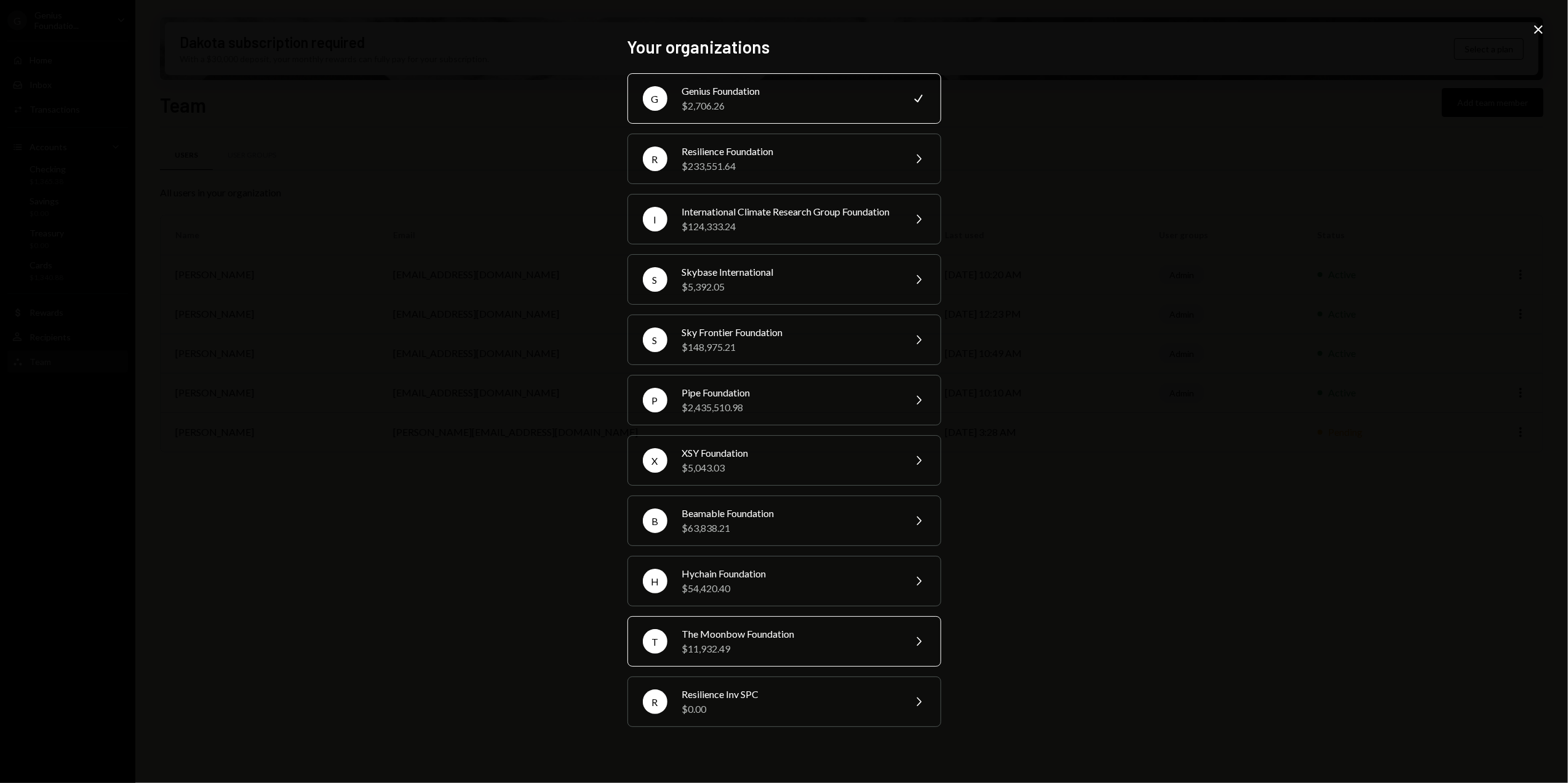
click at [728, 656] on div "$11,932.49" at bounding box center [789, 649] width 214 height 15
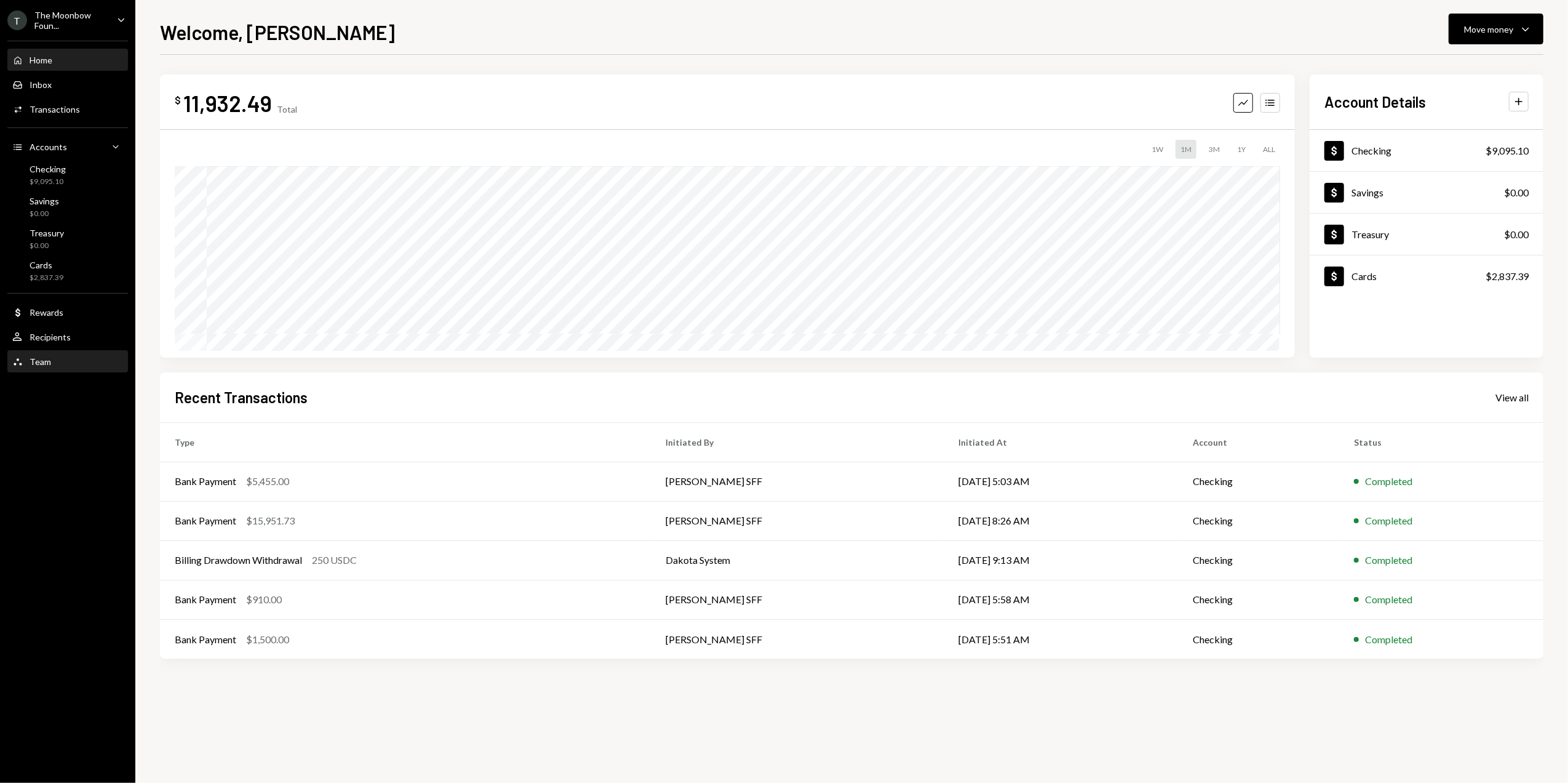
click at [59, 365] on div "Team Team" at bounding box center [67, 362] width 111 height 11
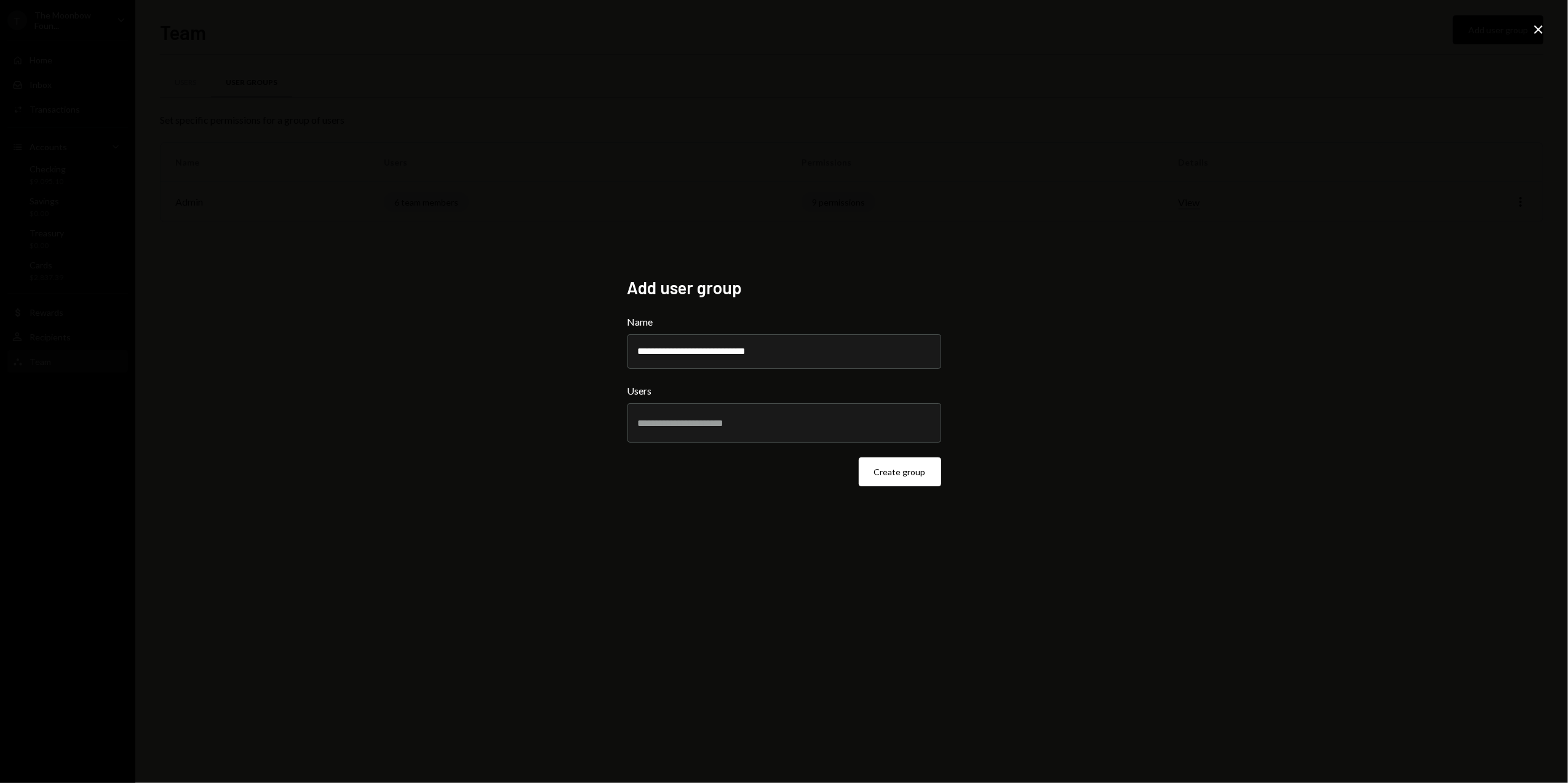
drag, startPoint x: 502, startPoint y: 451, endPoint x: 714, endPoint y: 432, distance: 212.8
click at [508, 452] on div "**********" at bounding box center [784, 392] width 1568 height 783
click at [895, 471] on button "Create group" at bounding box center [900, 471] width 83 height 28
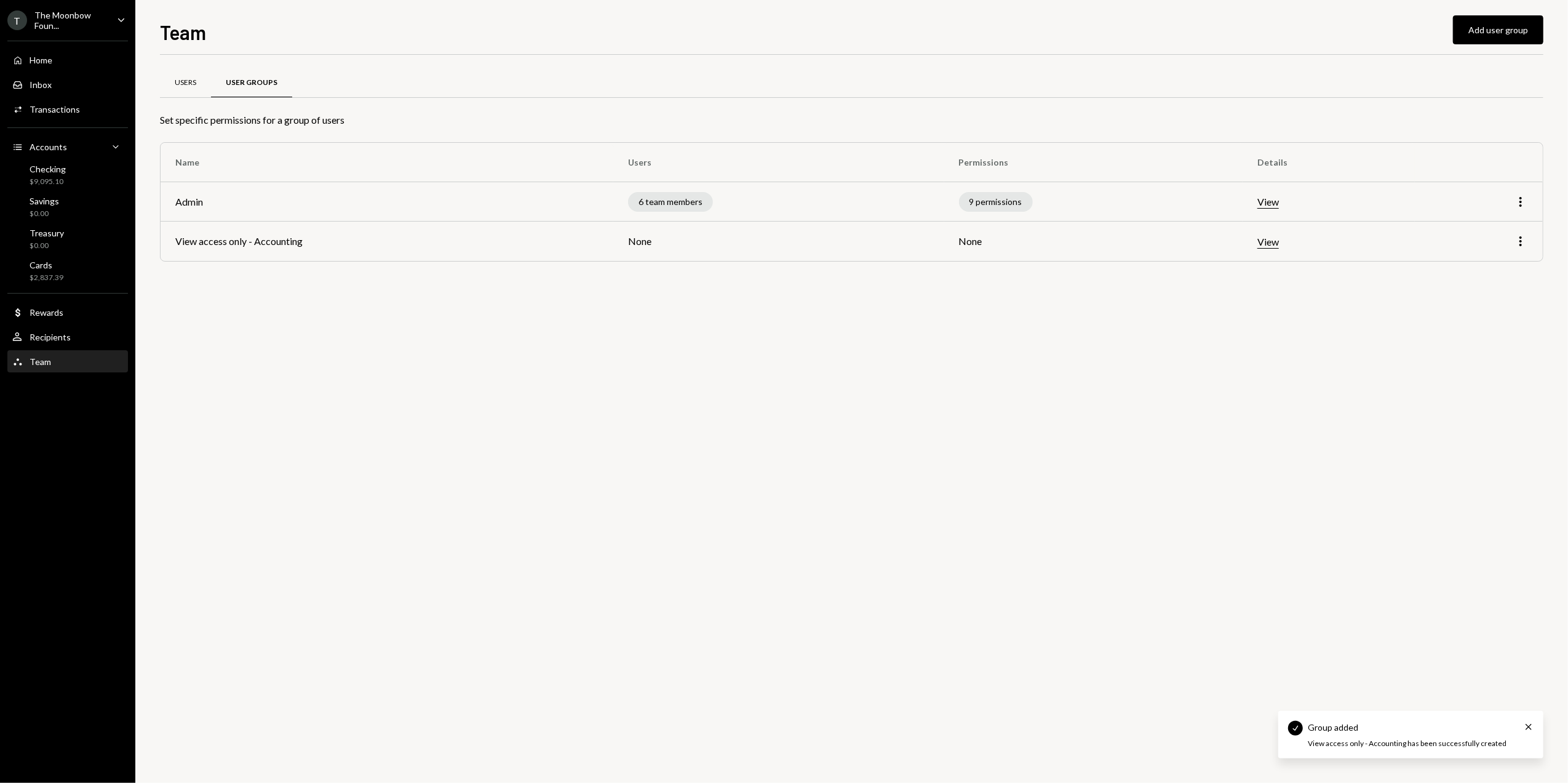
click at [180, 86] on div "Users" at bounding box center [185, 82] width 21 height 10
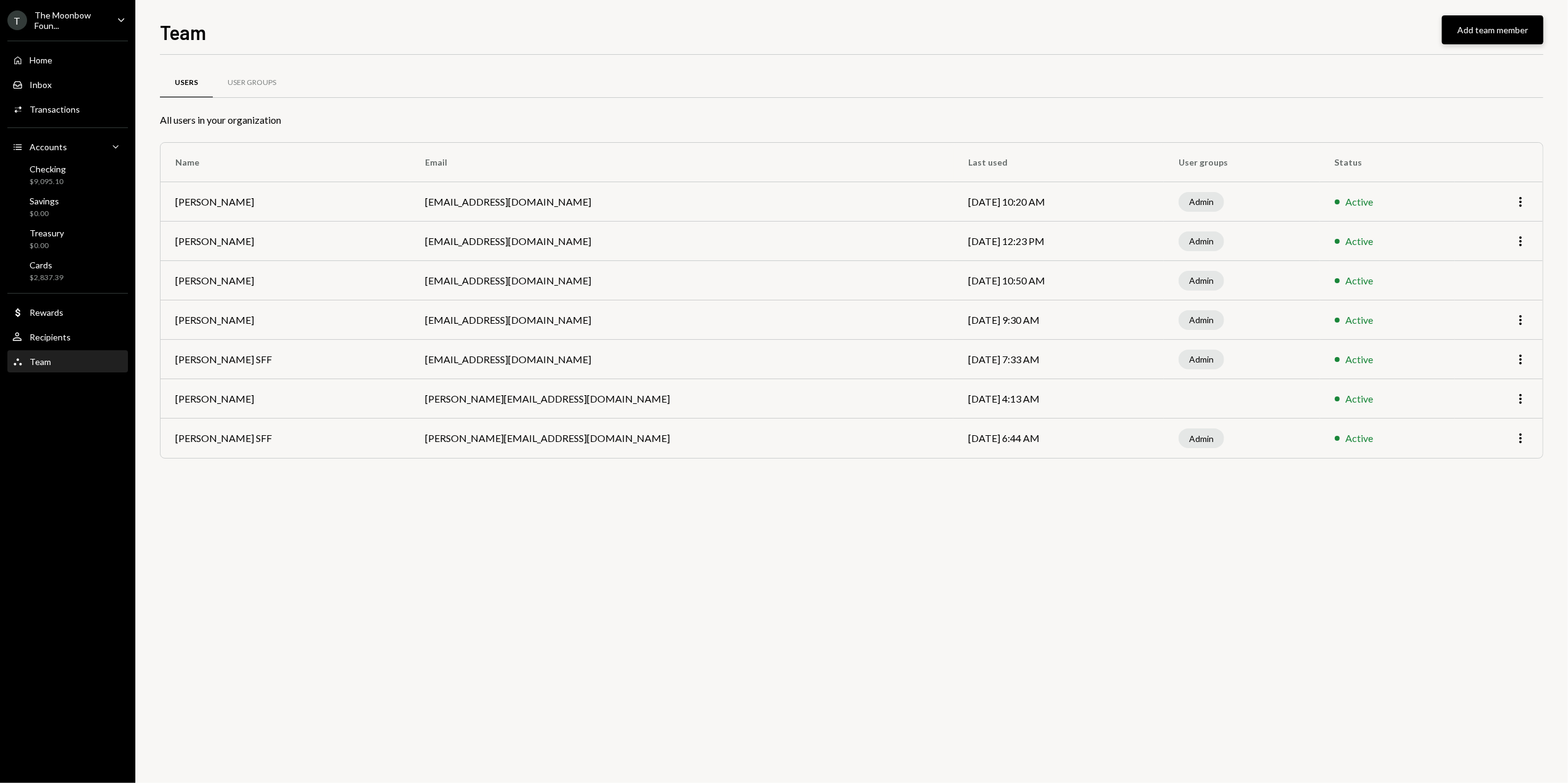
click at [1477, 35] on button "Add team member" at bounding box center [1493, 29] width 102 height 28
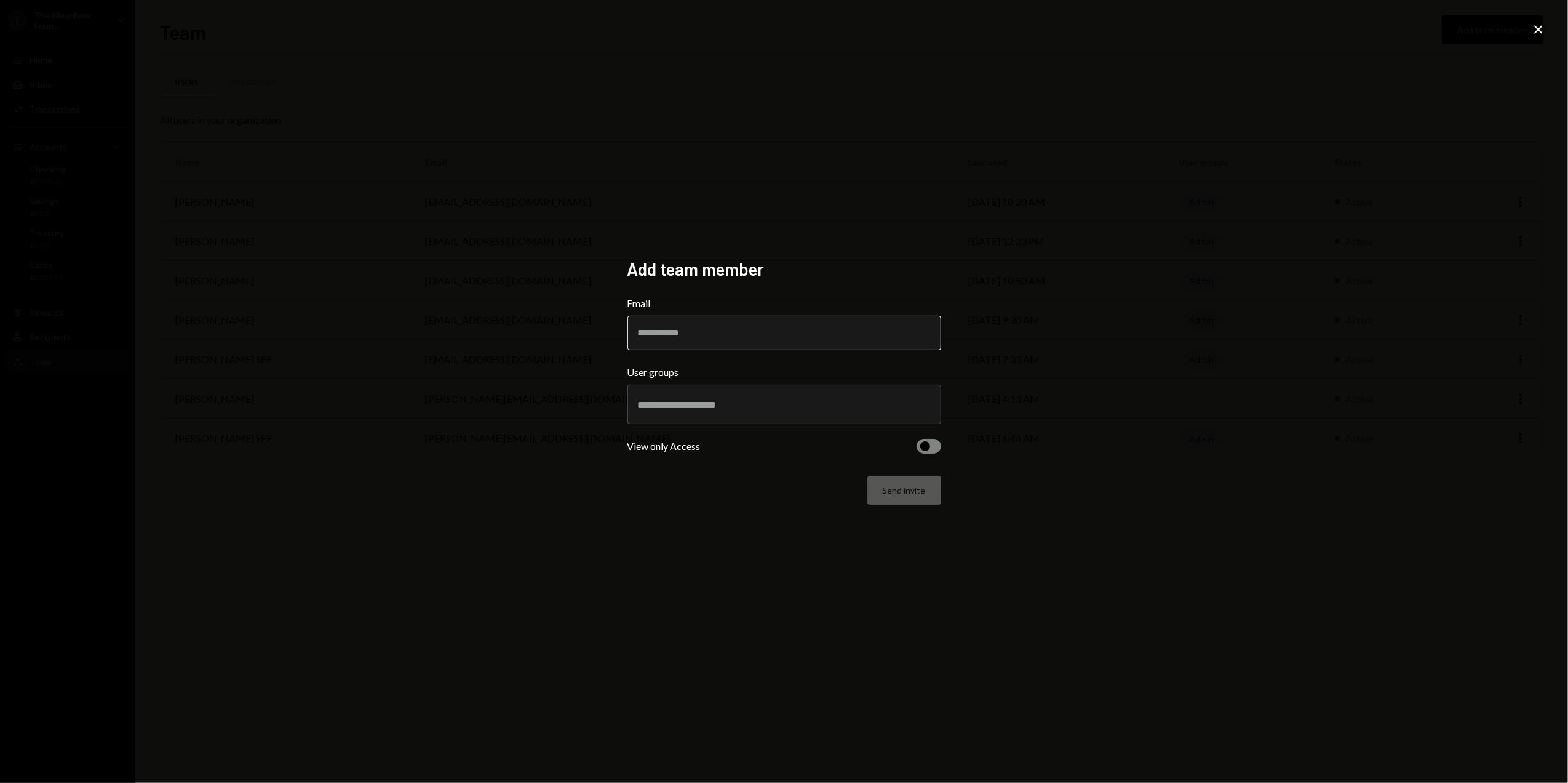
click at [710, 333] on input "Email" at bounding box center [784, 334] width 314 height 35
type input "**********"
click at [834, 231] on div "**********" at bounding box center [784, 392] width 1568 height 783
click at [702, 409] on input "text" at bounding box center [784, 404] width 293 height 11
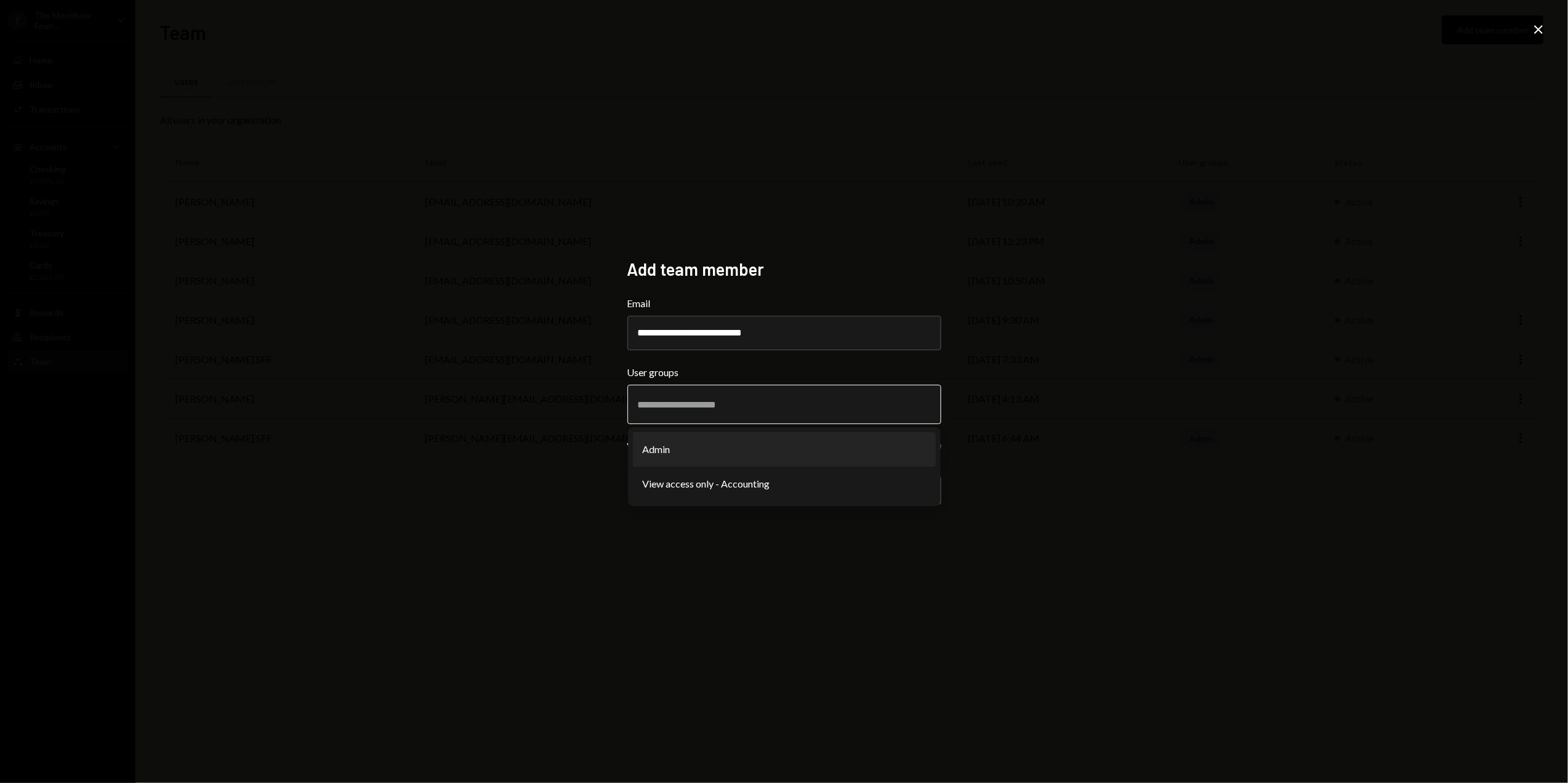
click at [700, 485] on li "View access only - Accounting" at bounding box center [784, 484] width 303 height 35
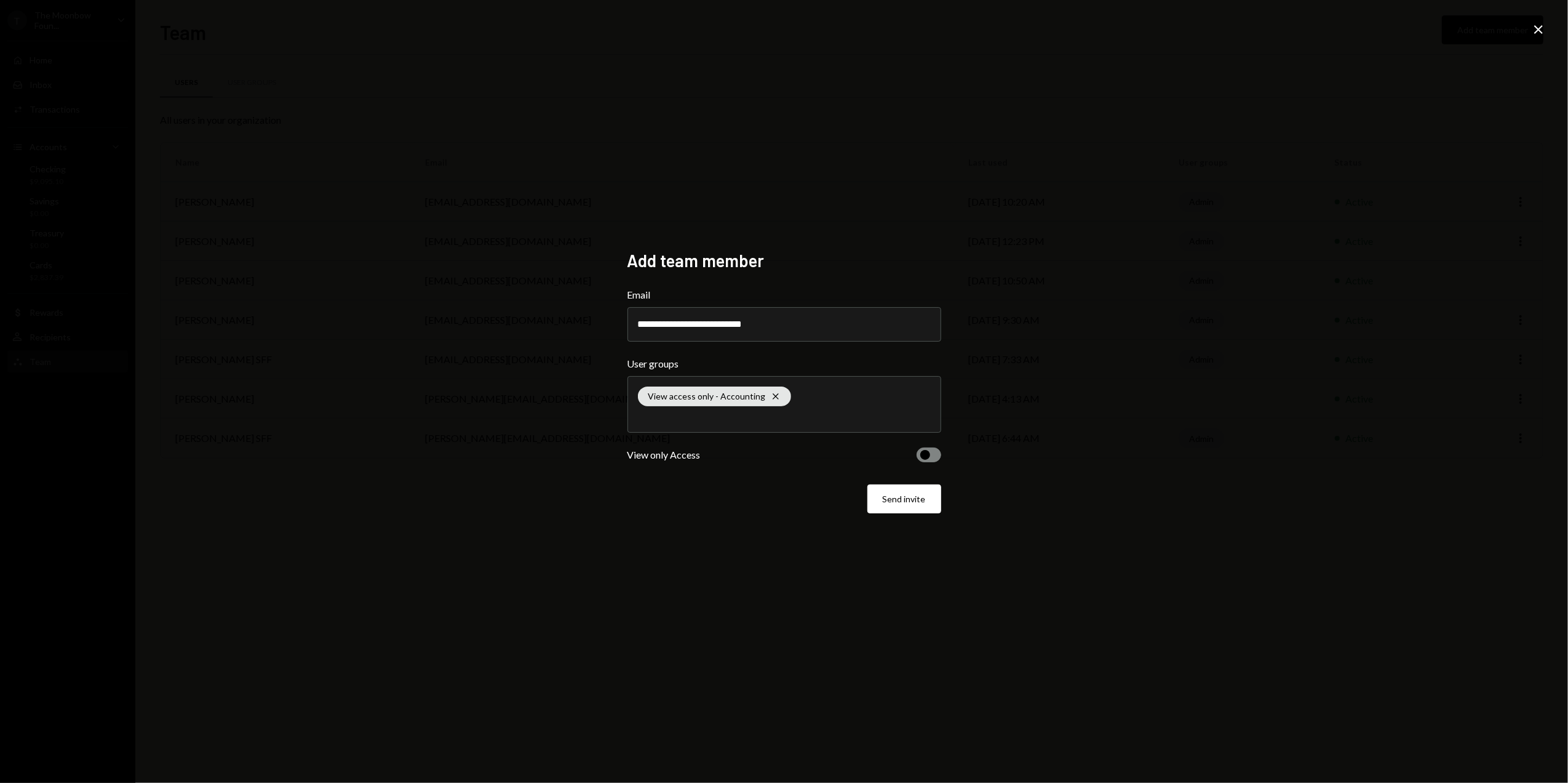
click at [927, 456] on span "button" at bounding box center [925, 455] width 10 height 10
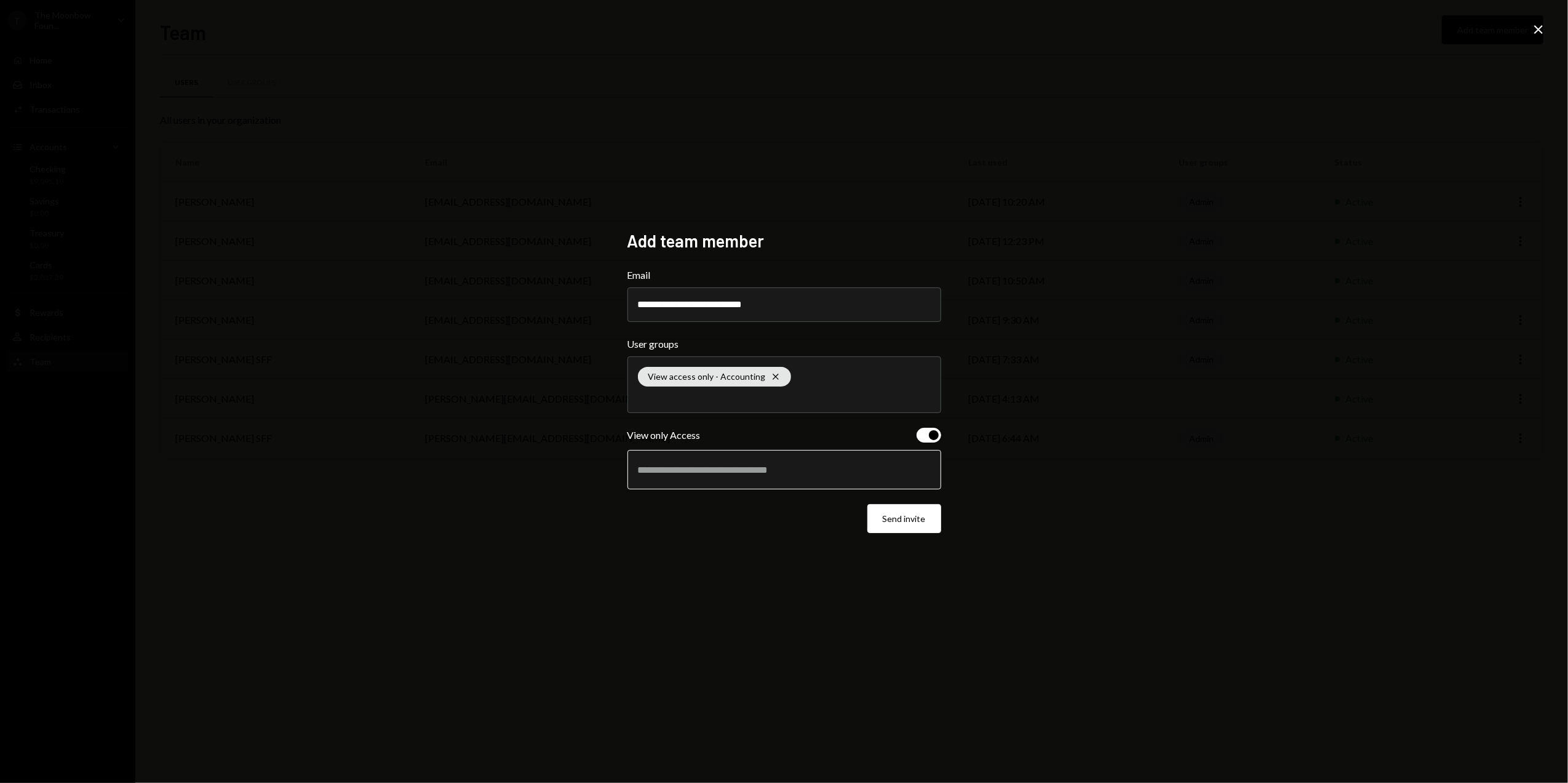
click at [724, 469] on input "text" at bounding box center [784, 470] width 293 height 11
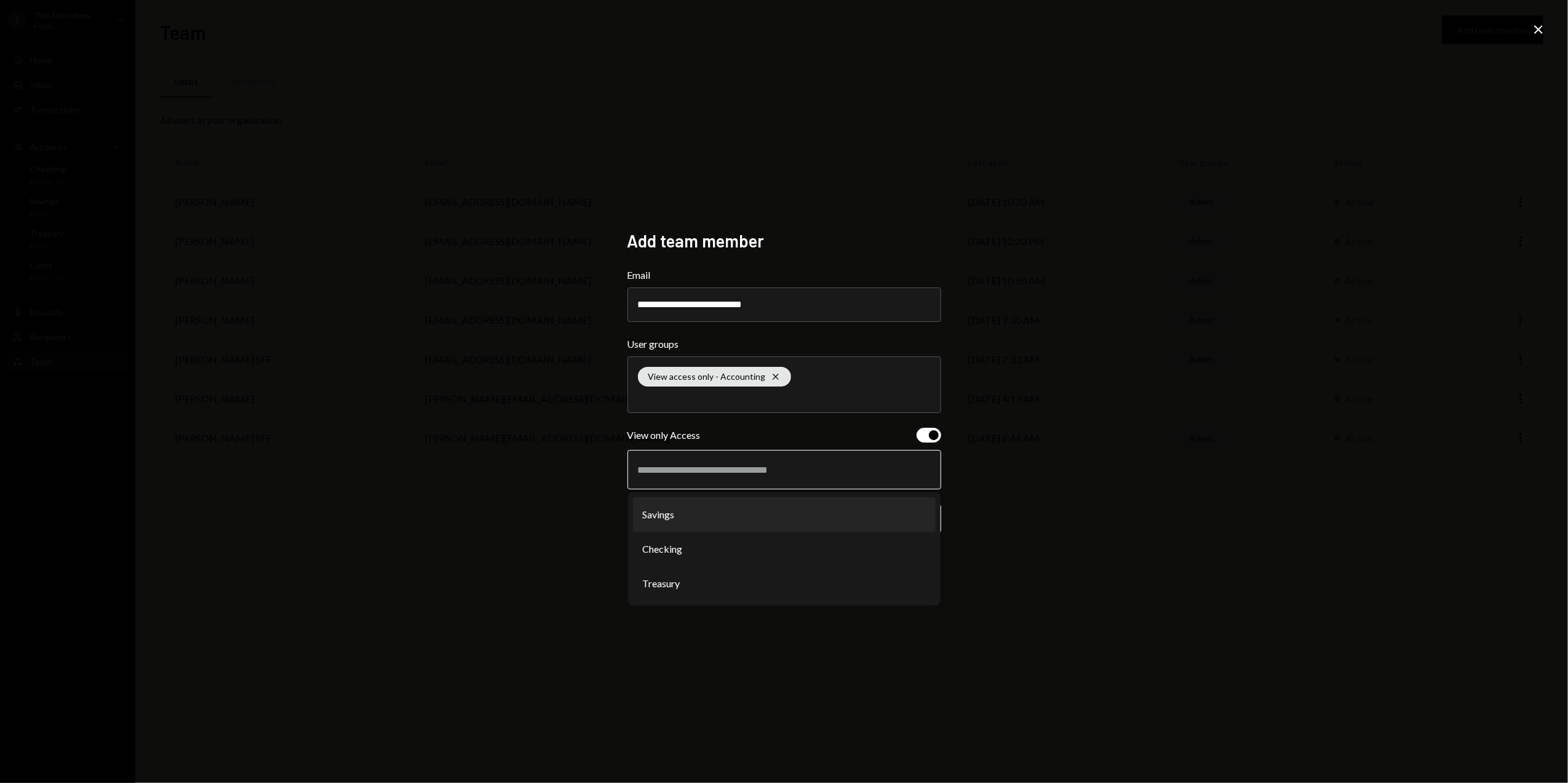
click at [705, 511] on li "Savings" at bounding box center [784, 515] width 303 height 35
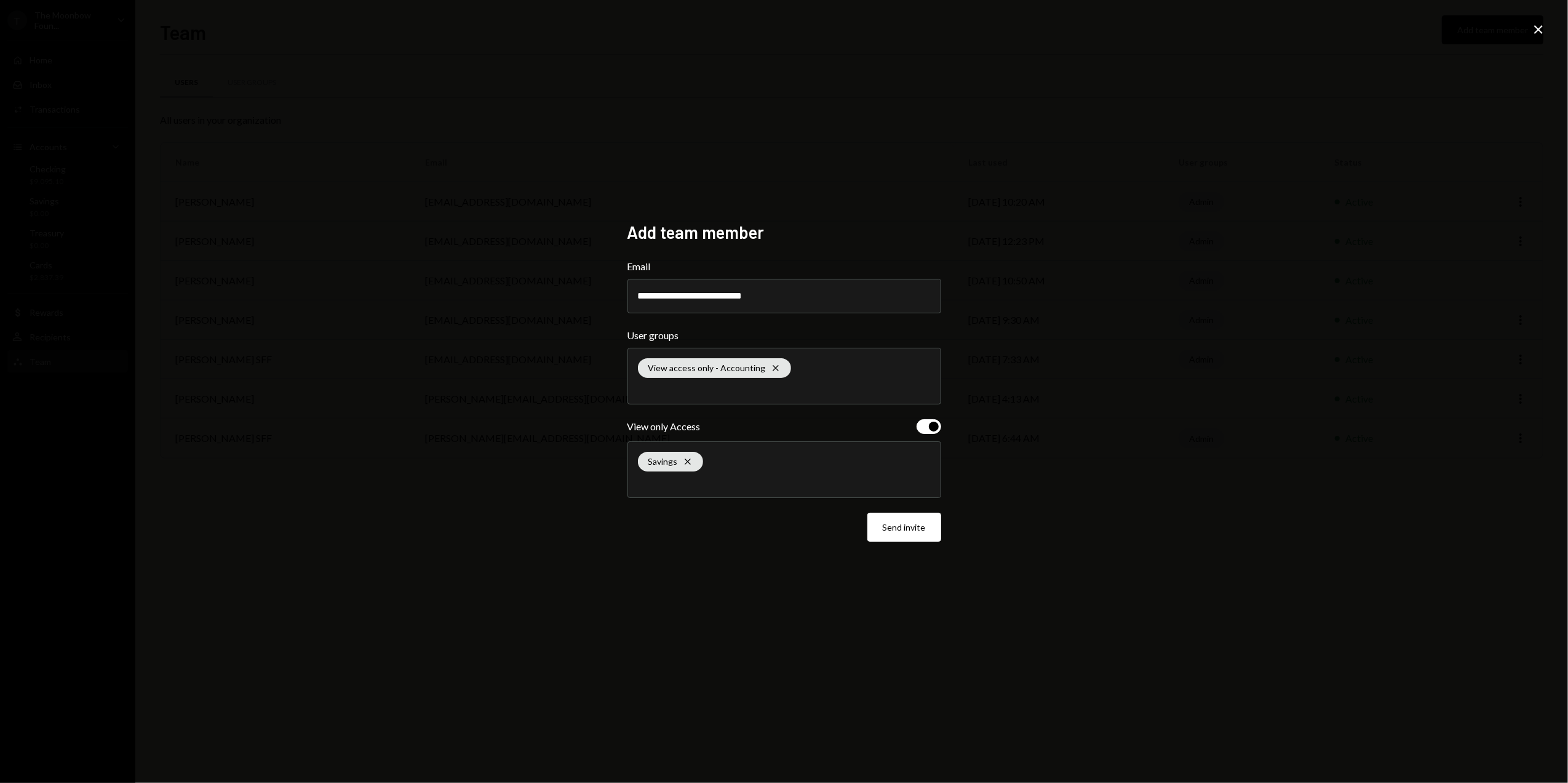
click at [757, 467] on div "Savings Cross" at bounding box center [784, 470] width 293 height 55
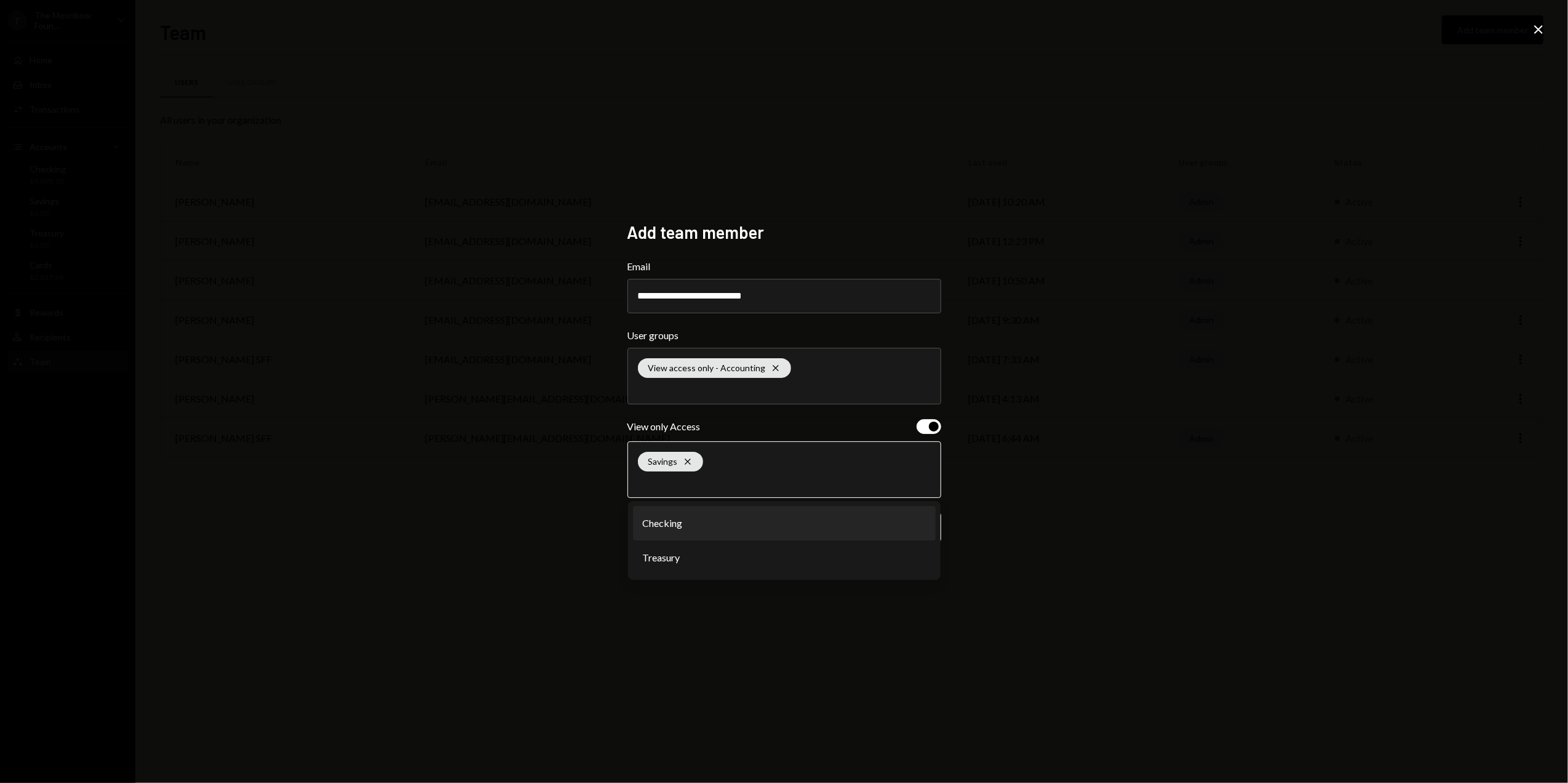
click at [709, 535] on li "Checking" at bounding box center [784, 524] width 303 height 35
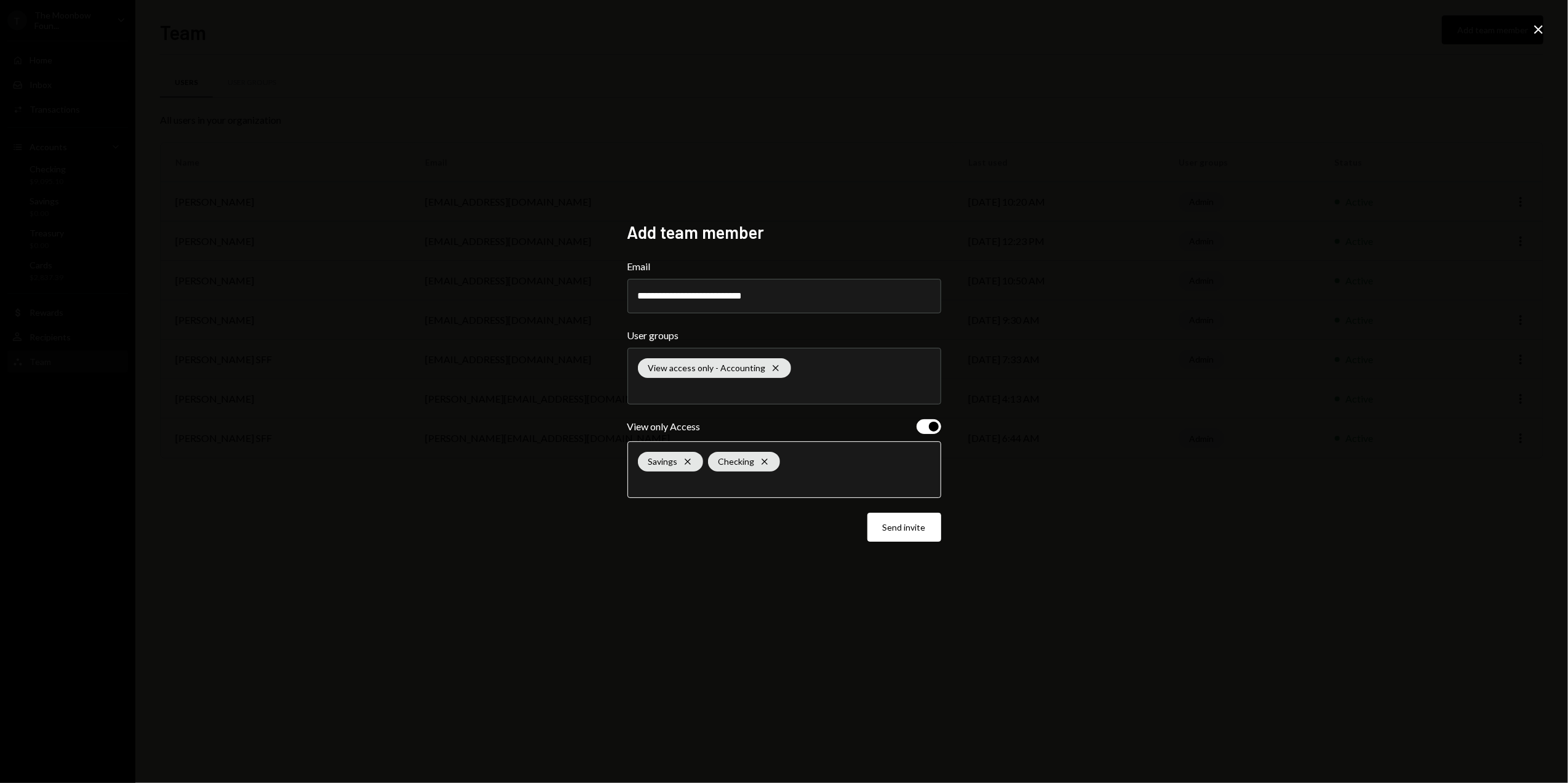
click at [739, 485] on input "text" at bounding box center [784, 482] width 293 height 11
click at [721, 532] on li "Treasury" at bounding box center [784, 524] width 303 height 35
click at [908, 532] on button "Send invite" at bounding box center [904, 527] width 73 height 28
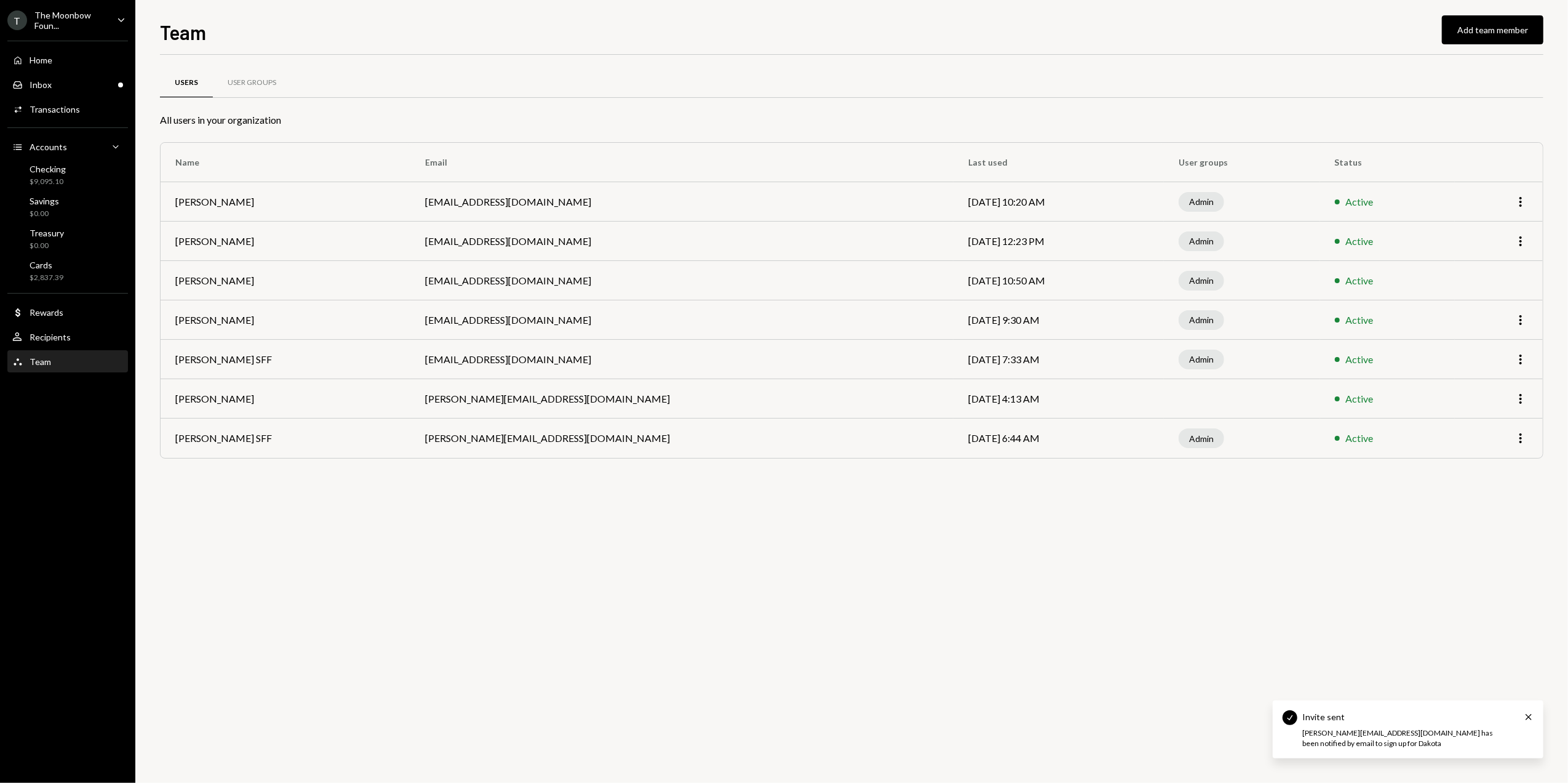
click at [1227, 575] on div "Users User Groups All users in your organization Name Email Last used User grou…" at bounding box center [852, 419] width 1383 height 728
